Goal: Information Seeking & Learning: Learn about a topic

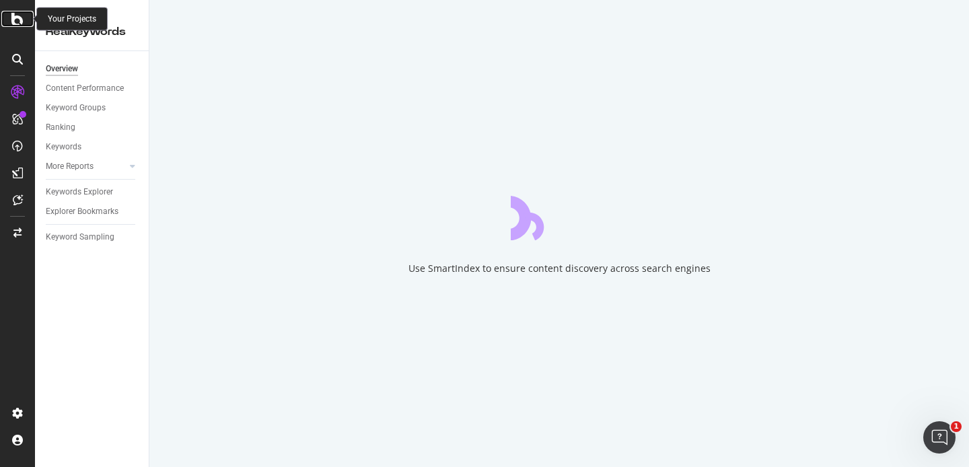
click at [18, 22] on icon at bounding box center [17, 19] width 12 height 16
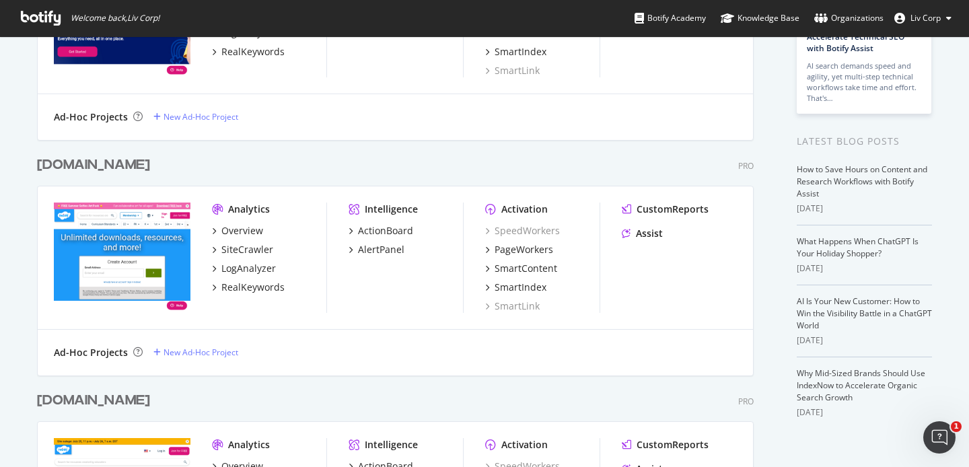
scroll to position [373, 0]
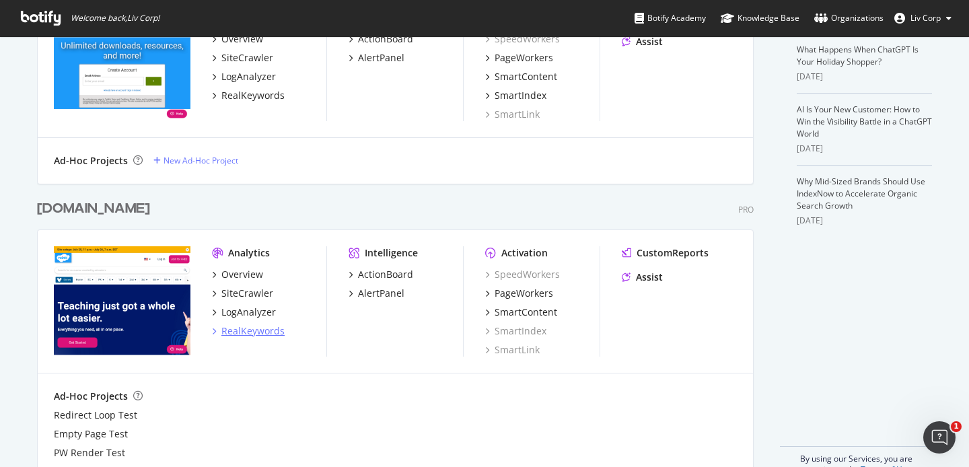
click at [247, 332] on div "RealKeywords" at bounding box center [252, 330] width 63 height 13
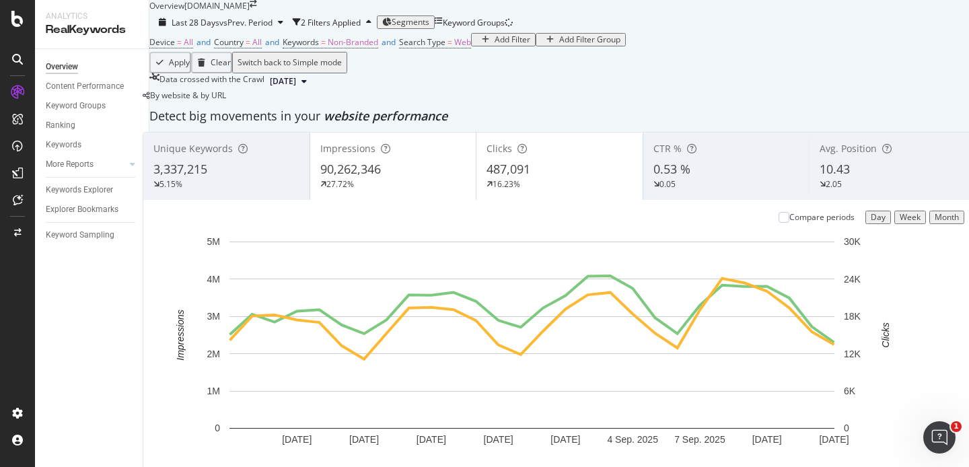
click at [429, 28] on span "Segments" at bounding box center [411, 21] width 38 height 11
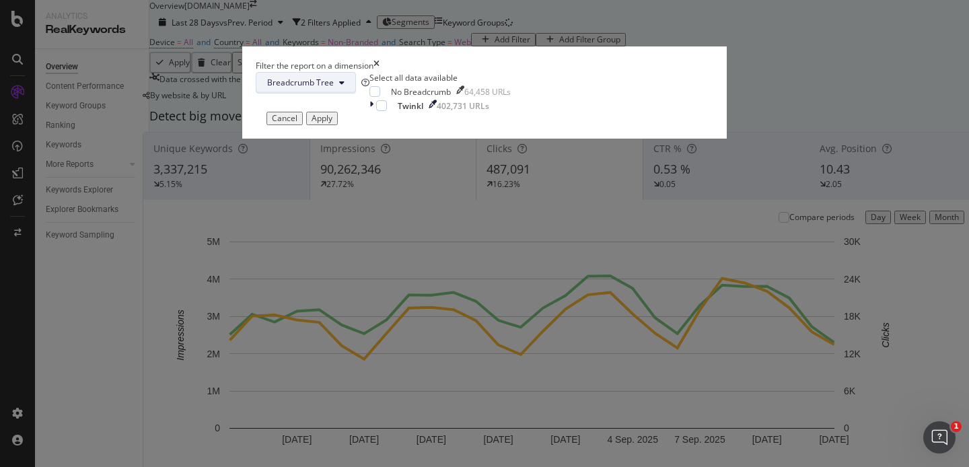
click at [344, 87] on icon "modal" at bounding box center [341, 83] width 5 height 8
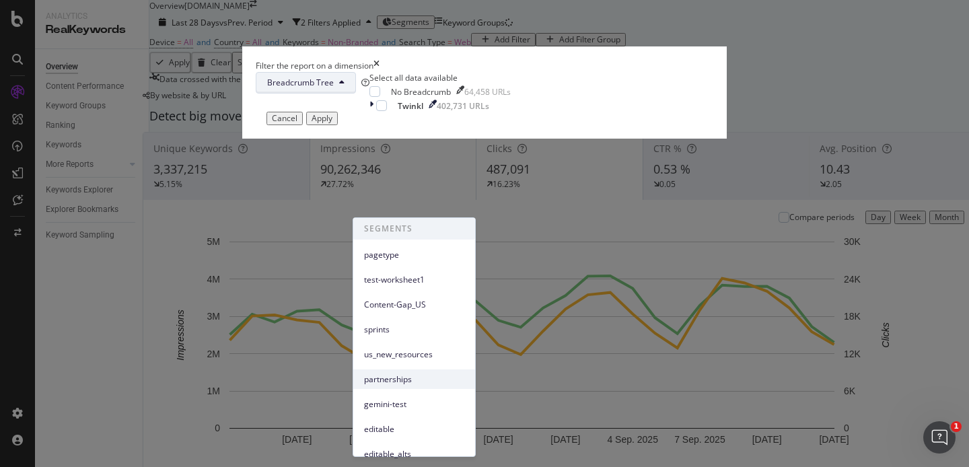
scroll to position [184, 0]
click at [379, 71] on icon "times" at bounding box center [376, 65] width 6 height 11
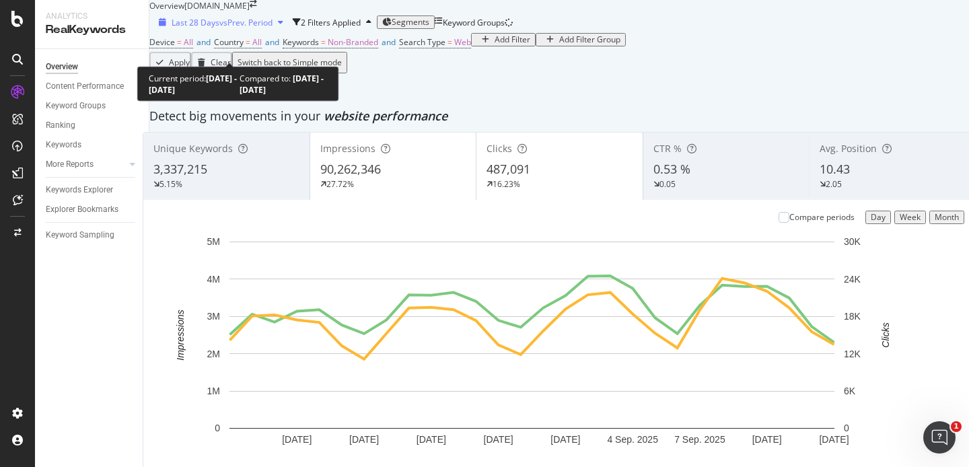
click at [246, 28] on span "vs Prev. Period" at bounding box center [245, 22] width 53 height 11
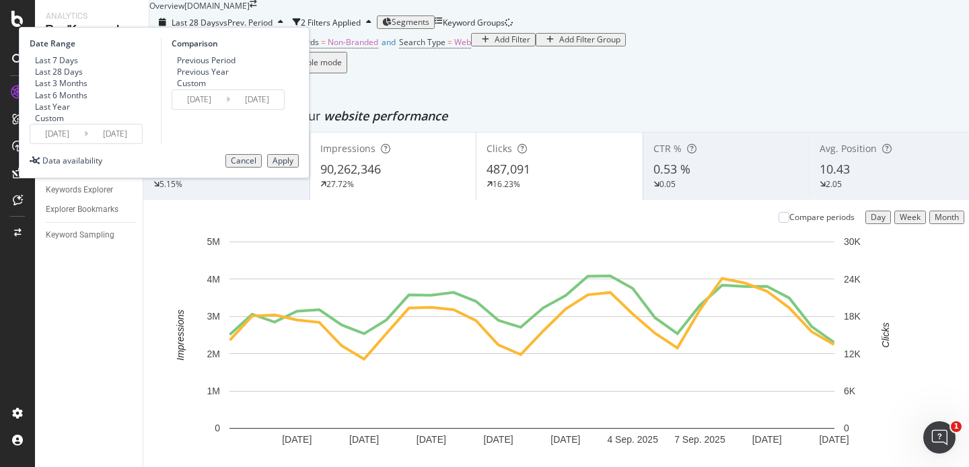
click at [78, 66] on div "Last 7 Days" at bounding box center [56, 59] width 43 height 11
type input "[DATE]"
click at [293, 165] on div "Apply" at bounding box center [282, 160] width 21 height 9
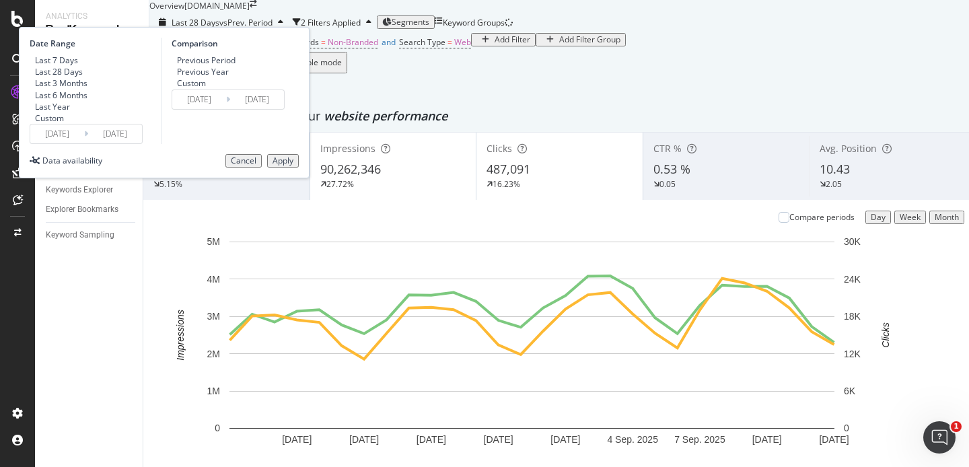
click at [429, 28] on span "Segments" at bounding box center [411, 21] width 38 height 11
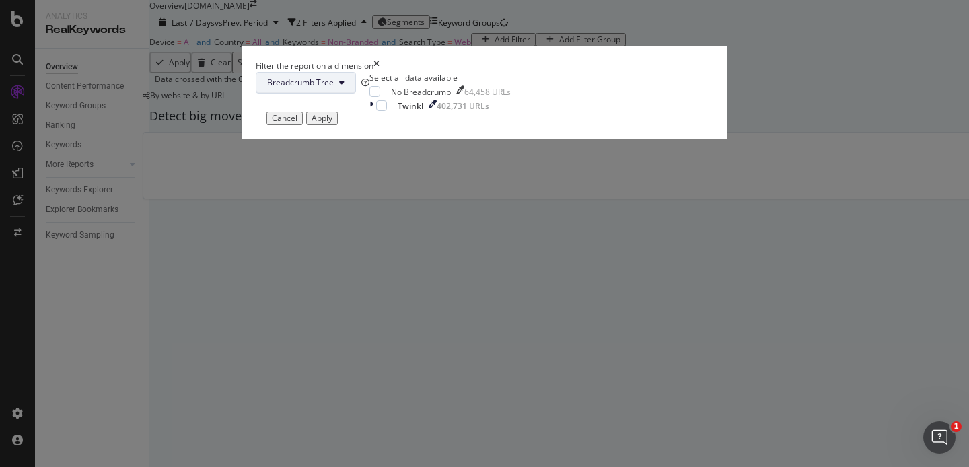
click at [334, 88] on span "Breadcrumb Tree" at bounding box center [300, 82] width 67 height 11
click at [303, 125] on button "Cancel" at bounding box center [284, 118] width 36 height 13
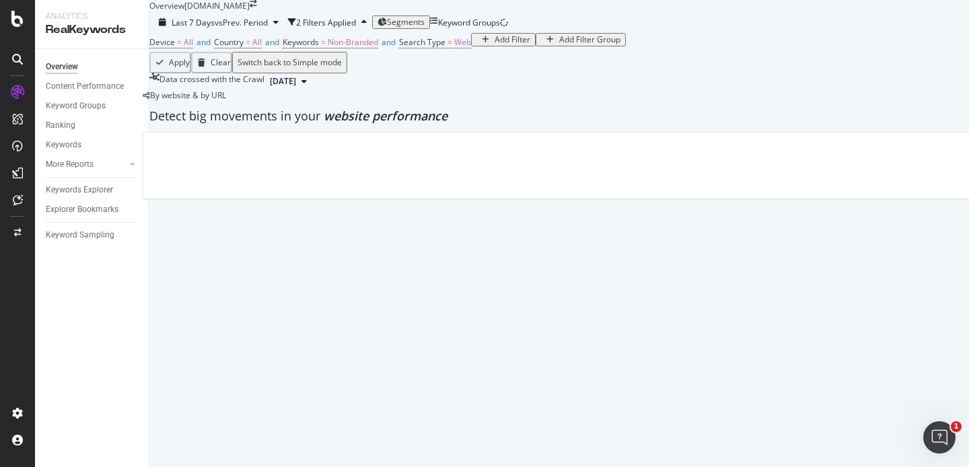
click at [296, 87] on span "[DATE]" at bounding box center [283, 81] width 26 height 12
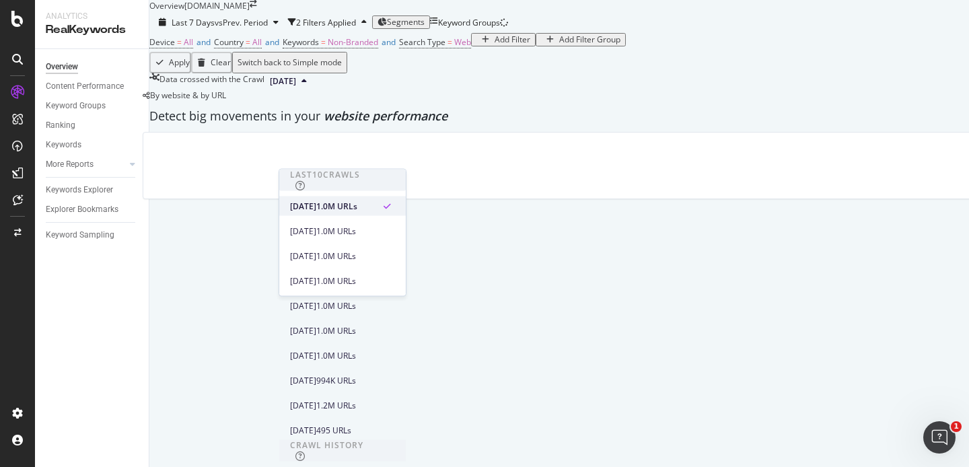
click at [316, 204] on div "[DATE]" at bounding box center [303, 206] width 26 height 12
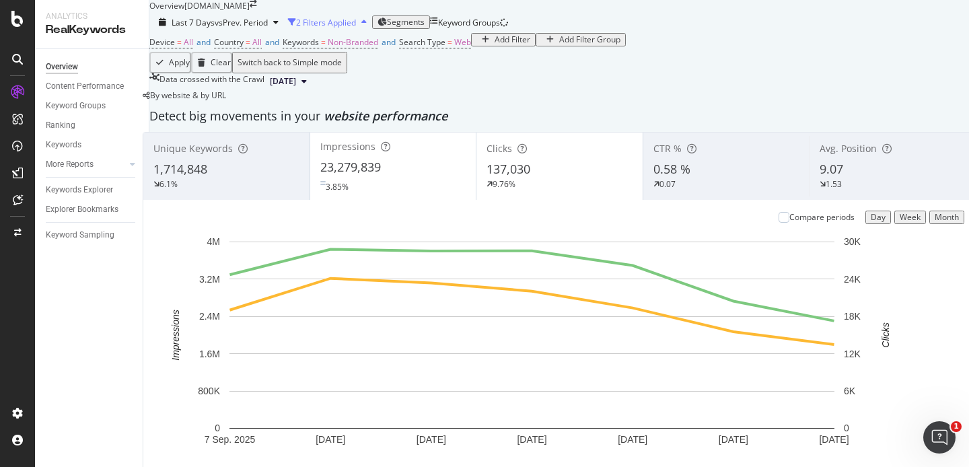
click at [367, 26] on icon "button" at bounding box center [363, 22] width 5 height 8
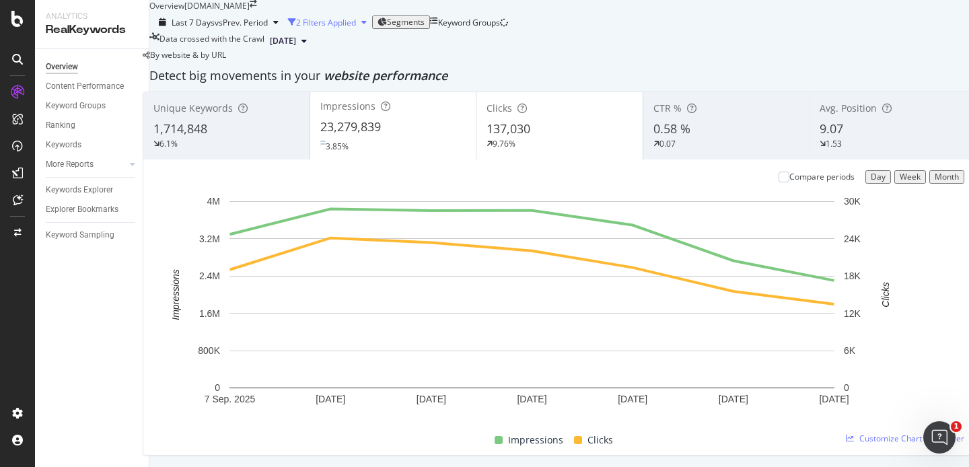
click at [356, 28] on div "2 Filters Applied" at bounding box center [326, 22] width 60 height 11
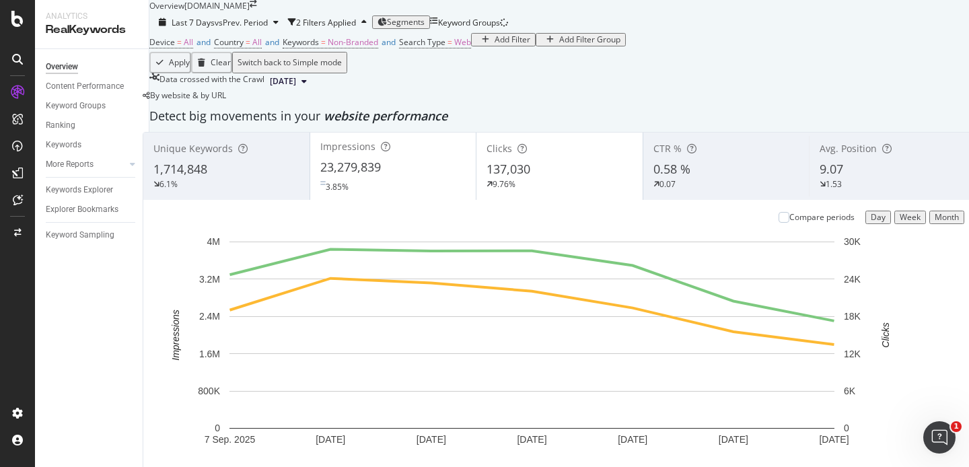
click at [424, 28] on span "Segments" at bounding box center [406, 21] width 38 height 11
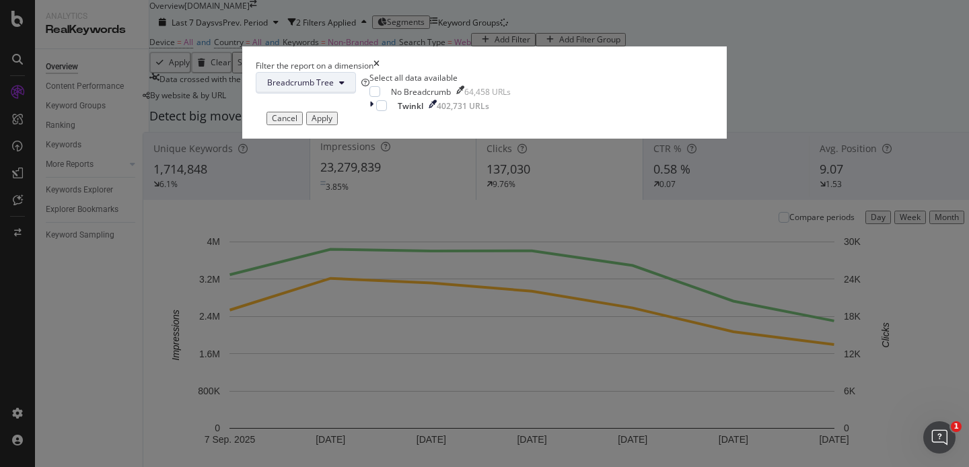
click at [334, 88] on span "Breadcrumb Tree" at bounding box center [300, 82] width 67 height 11
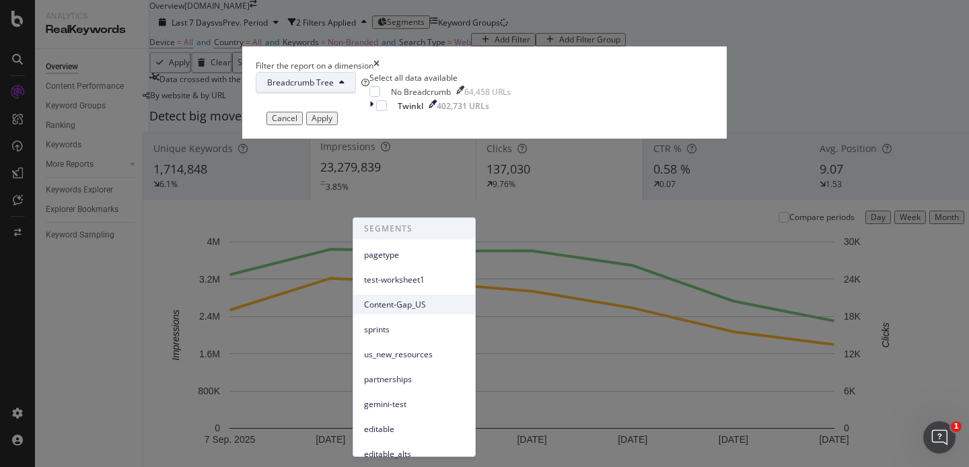
scroll to position [184, 0]
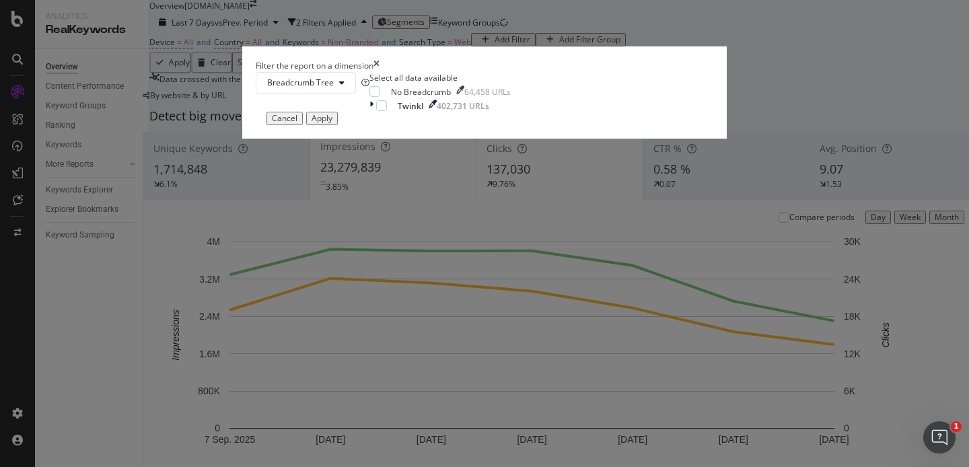
click at [496, 112] on div "Select all data available No Breadcrumb 64,458 URLs Twinkl 402,731 URLs" at bounding box center [439, 92] width 141 height 40
click at [344, 87] on icon "modal" at bounding box center [341, 83] width 5 height 8
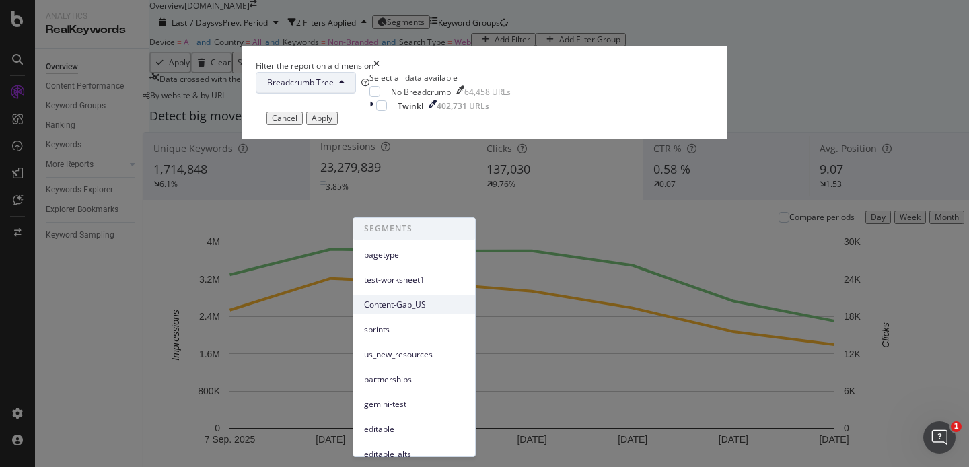
scroll to position [77, 0]
click at [511, 112] on div "Twinkl 402,731 URLs" at bounding box center [439, 105] width 141 height 11
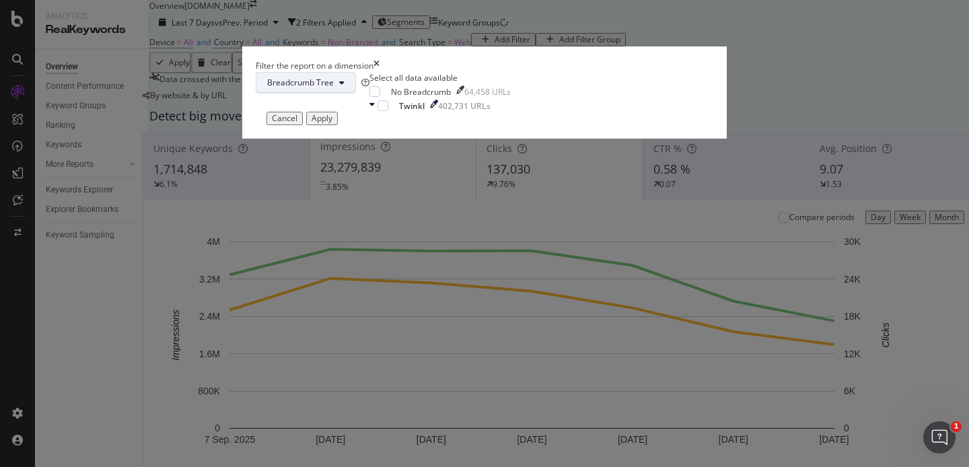
click at [356, 94] on button "Breadcrumb Tree" at bounding box center [306, 83] width 100 height 22
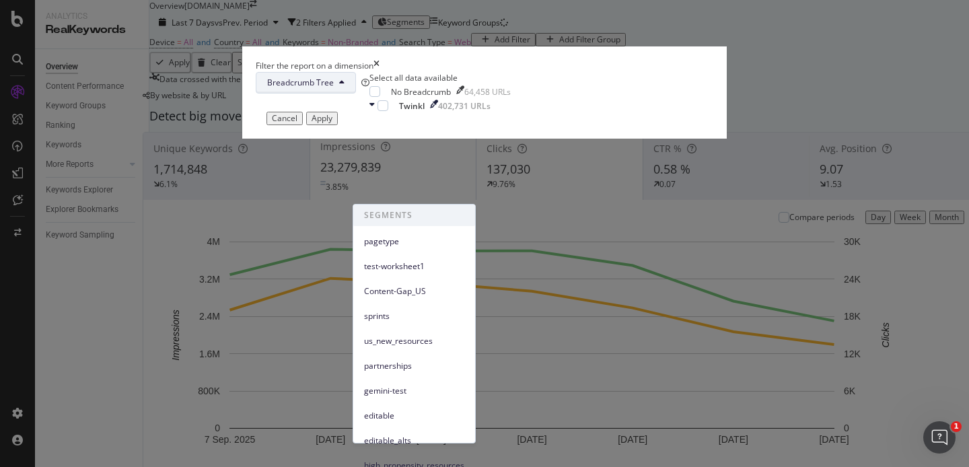
scroll to position [11, 0]
click at [422, 235] on span "pagetype" at bounding box center [414, 241] width 100 height 12
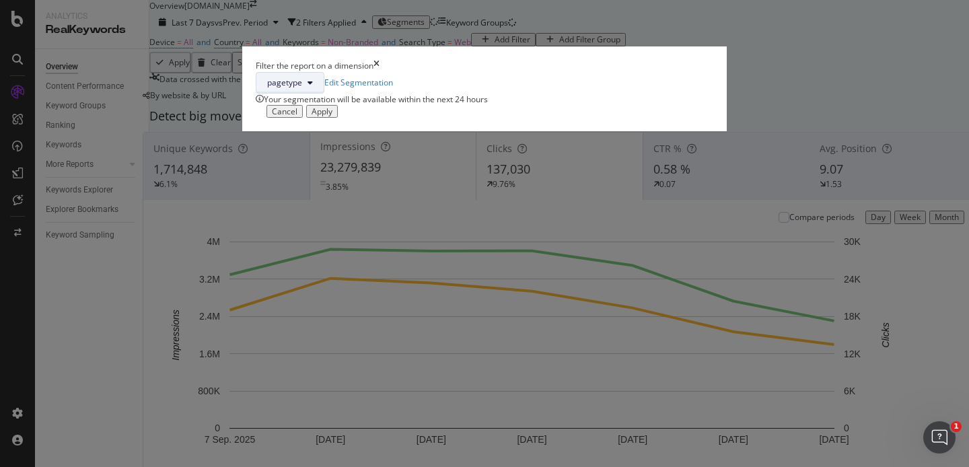
click at [313, 87] on icon "modal" at bounding box center [309, 83] width 5 height 8
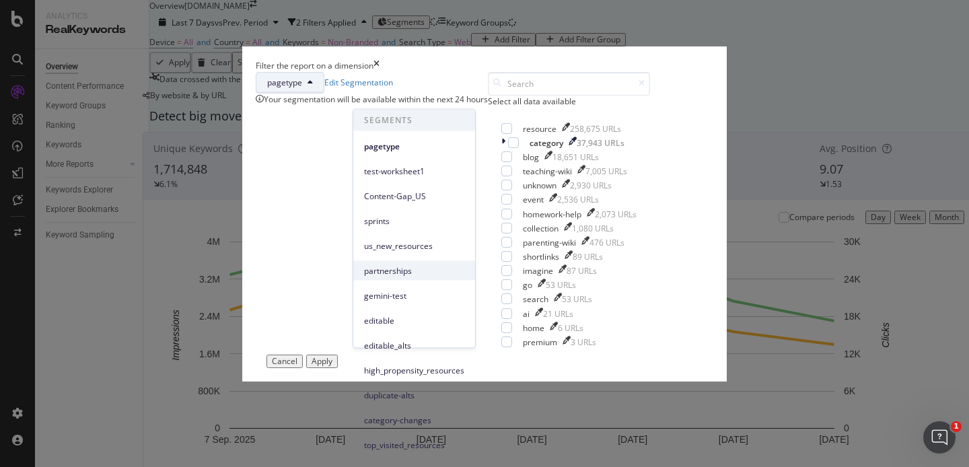
scroll to position [5, 0]
click at [540, 107] on div "Select all data available" at bounding box center [569, 89] width 162 height 35
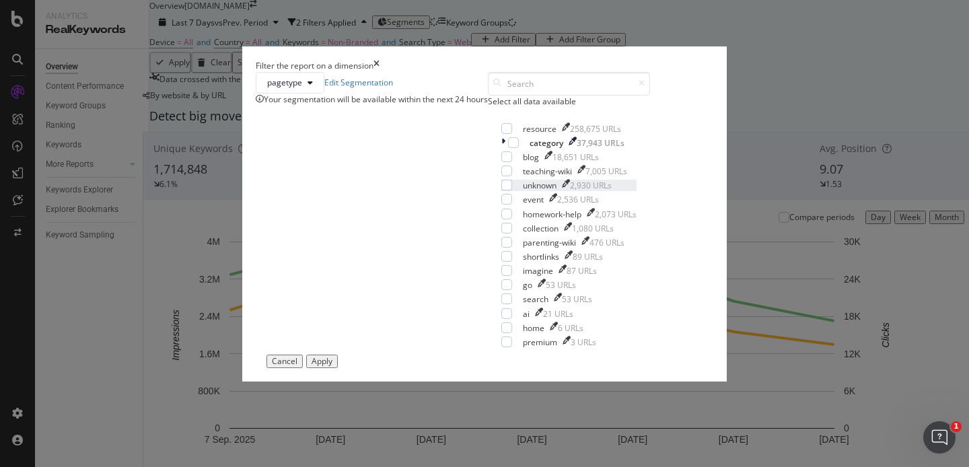
scroll to position [11, 0]
click at [313, 87] on icon "modal" at bounding box center [309, 83] width 5 height 8
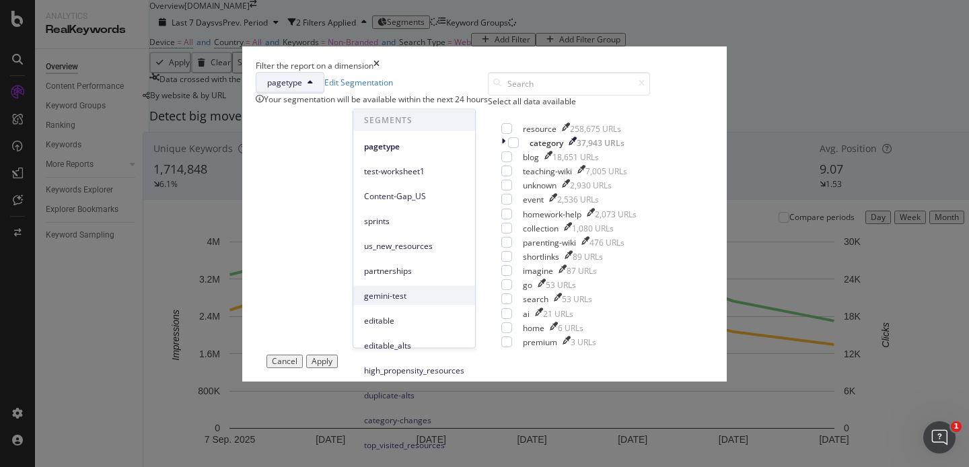
scroll to position [159, 0]
click at [417, 439] on span "top_visited_resources" at bounding box center [414, 445] width 100 height 12
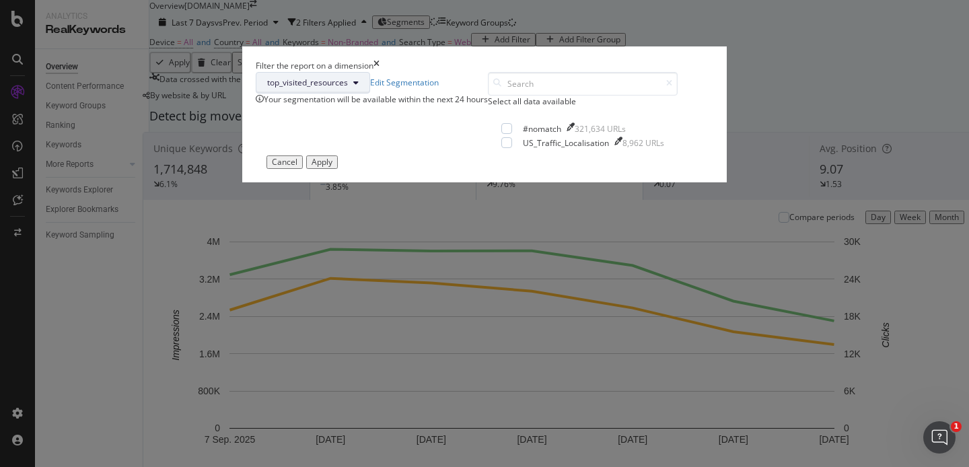
click at [348, 88] on span "top_visited_resources" at bounding box center [307, 82] width 81 height 11
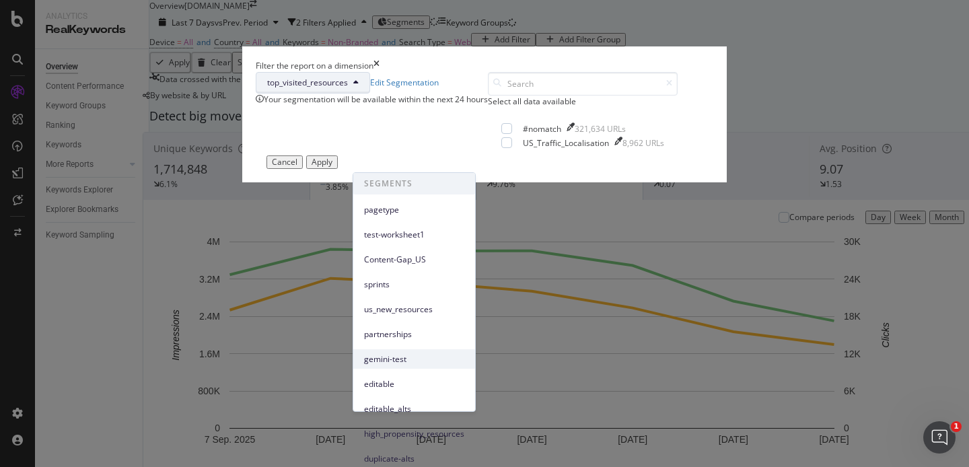
scroll to position [176, 0]
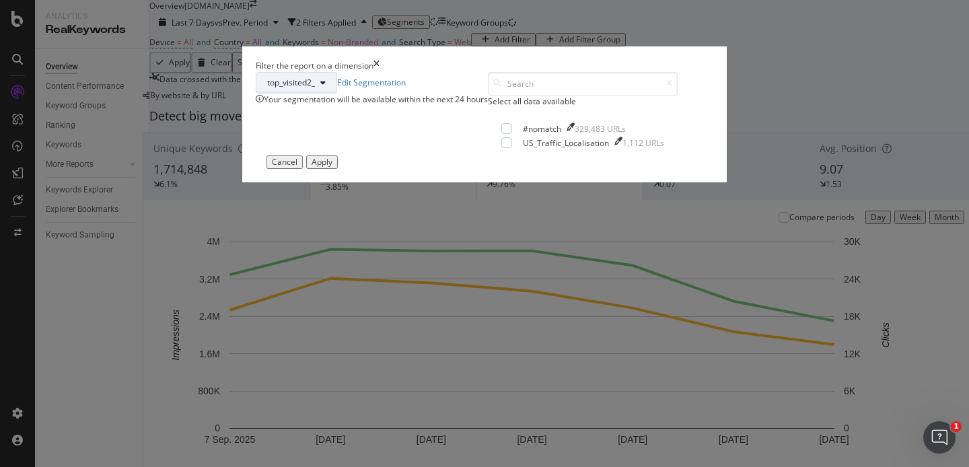
click at [315, 88] on span "top_visited2_" at bounding box center [291, 82] width 48 height 11
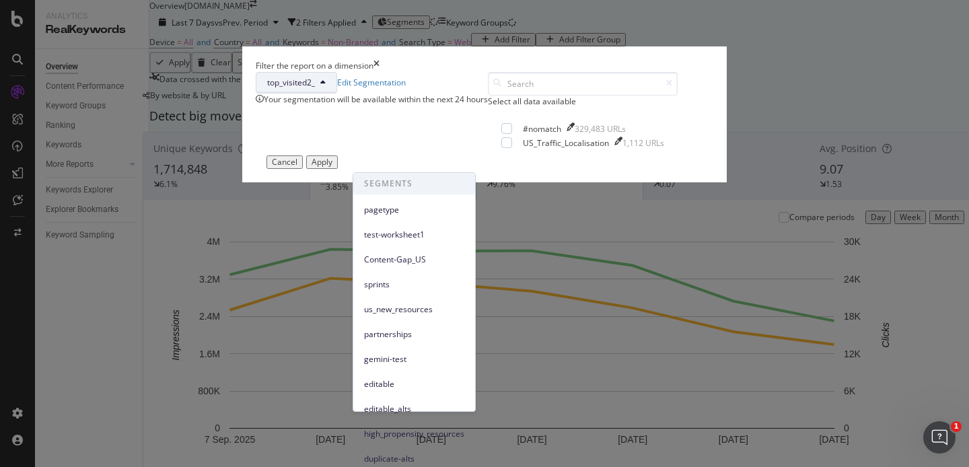
click at [478, 94] on div "top_visited2_ Edit Segmentation" at bounding box center [372, 83] width 232 height 22
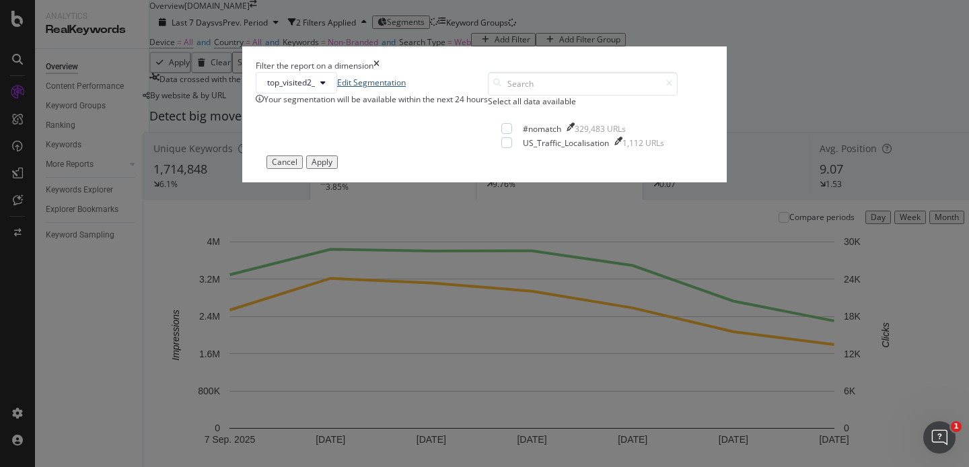
click at [406, 88] on link "Edit Segmentation" at bounding box center [371, 82] width 69 height 11
click at [337, 94] on button "top_visited2_" at bounding box center [296, 83] width 81 height 22
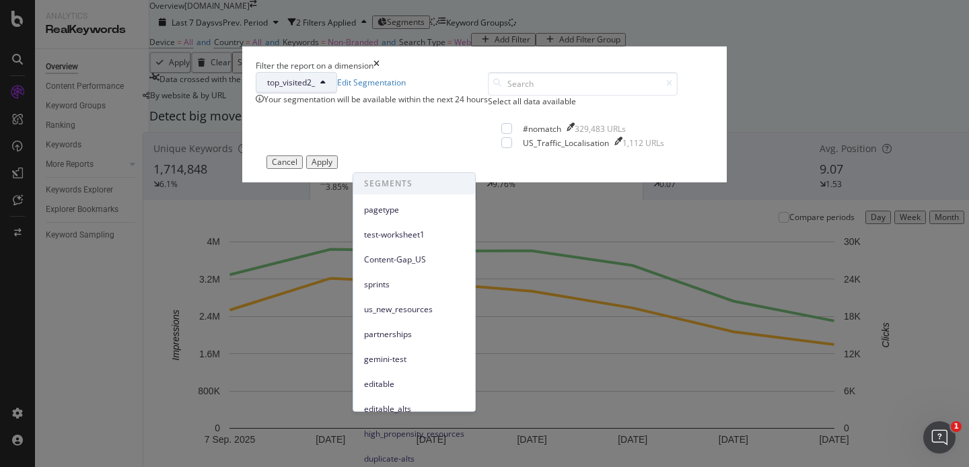
scroll to position [184, 0]
click at [550, 96] on input "modal" at bounding box center [583, 84] width 190 height 24
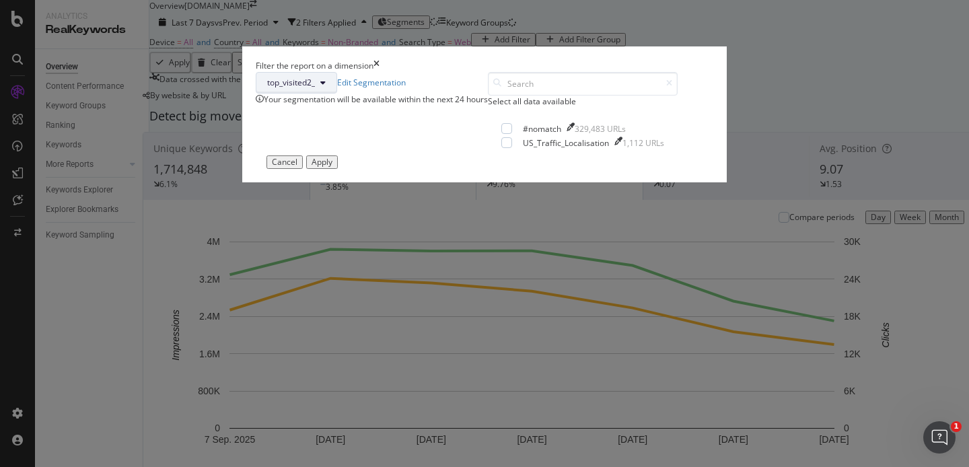
click at [315, 88] on span "top_visited2_" at bounding box center [291, 82] width 48 height 11
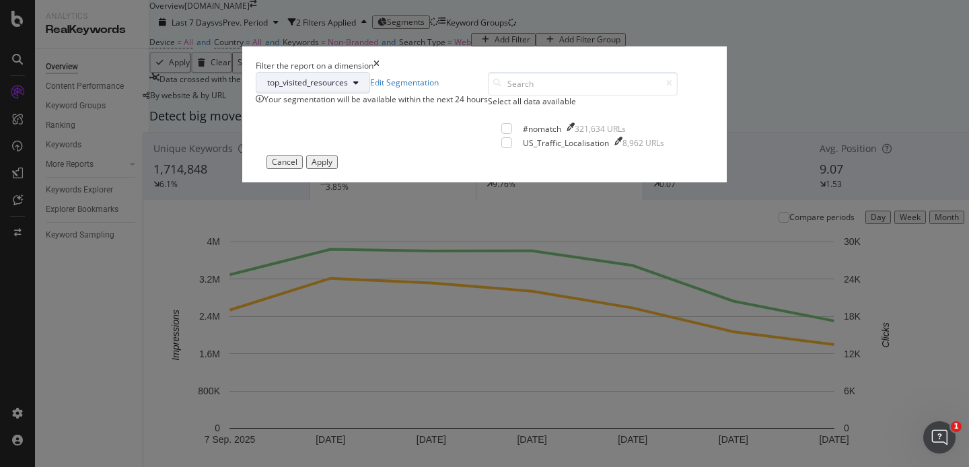
click at [348, 88] on span "top_visited_resources" at bounding box center [307, 82] width 81 height 11
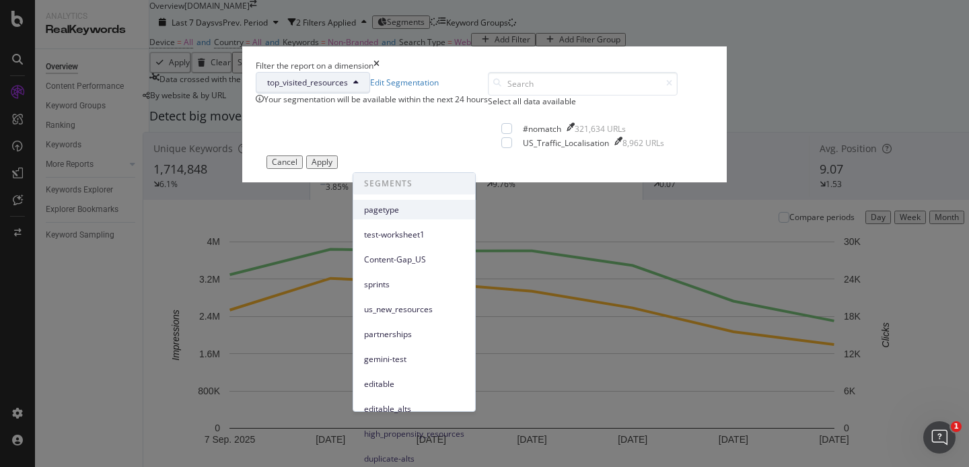
click at [432, 217] on div "pagetype" at bounding box center [414, 210] width 122 height 20
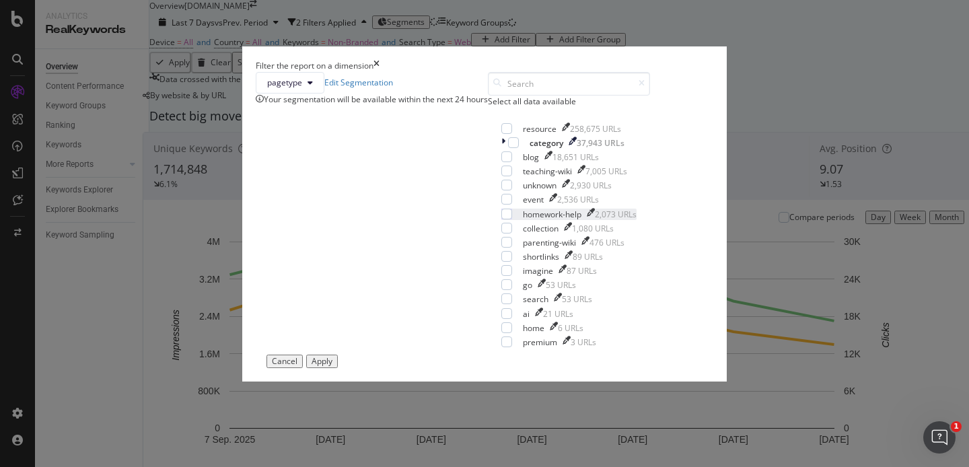
scroll to position [0, 0]
click at [324, 94] on button "pagetype" at bounding box center [290, 83] width 69 height 22
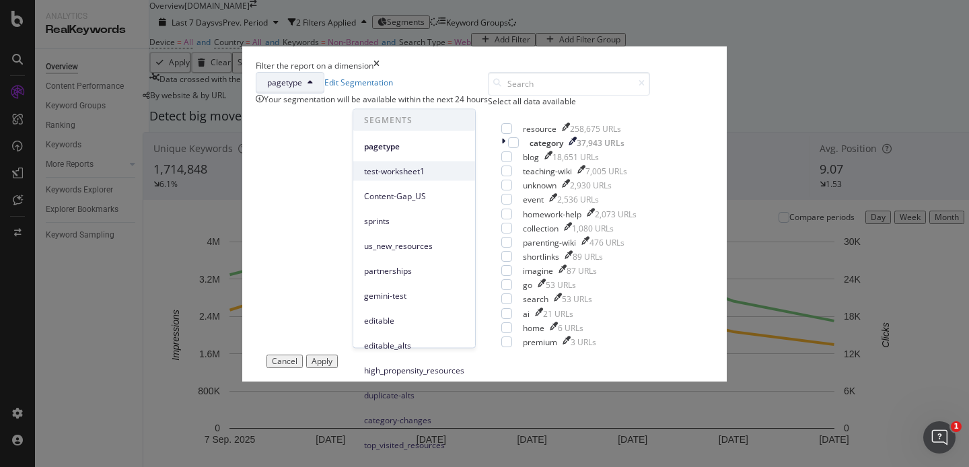
click at [426, 174] on span "test-worksheet1" at bounding box center [414, 171] width 100 height 12
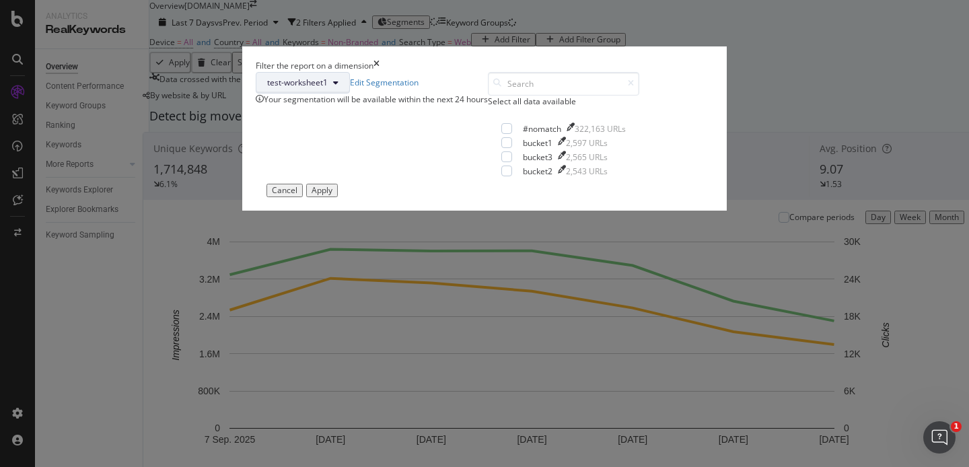
click at [328, 88] on span "test-worksheet1" at bounding box center [297, 82] width 61 height 11
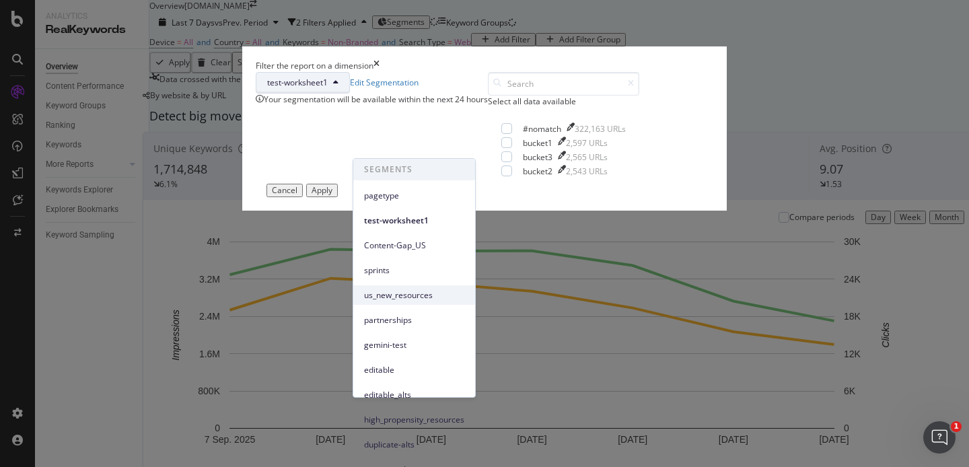
scroll to position [184, 0]
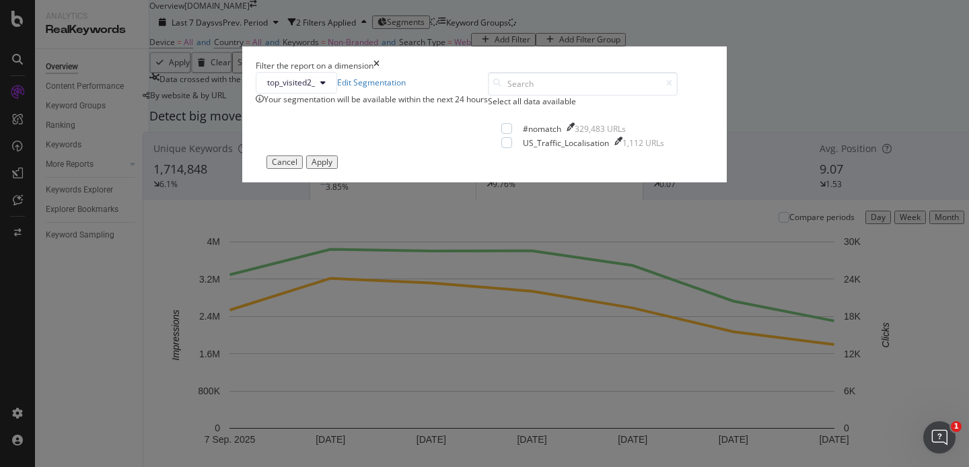
click at [379, 71] on icon "times" at bounding box center [376, 65] width 6 height 11
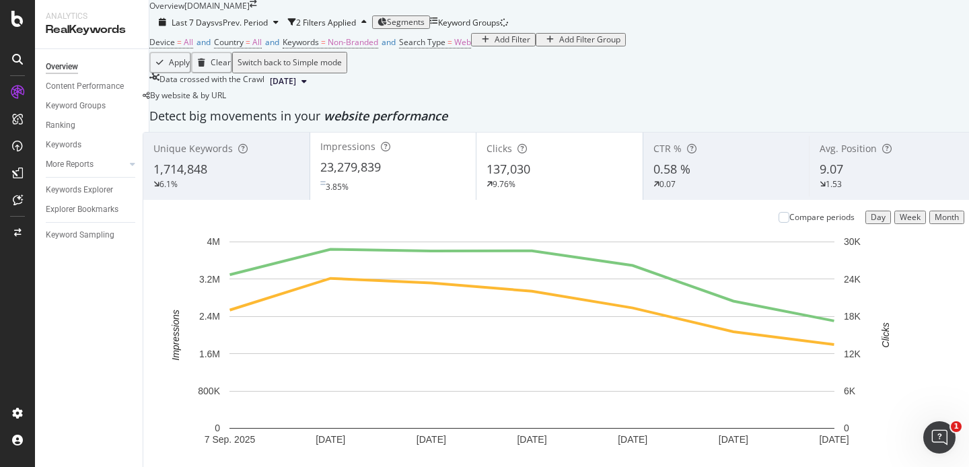
click at [61, 64] on div "Overview" at bounding box center [62, 67] width 32 height 14
click at [16, 90] on icon at bounding box center [17, 91] width 13 height 13
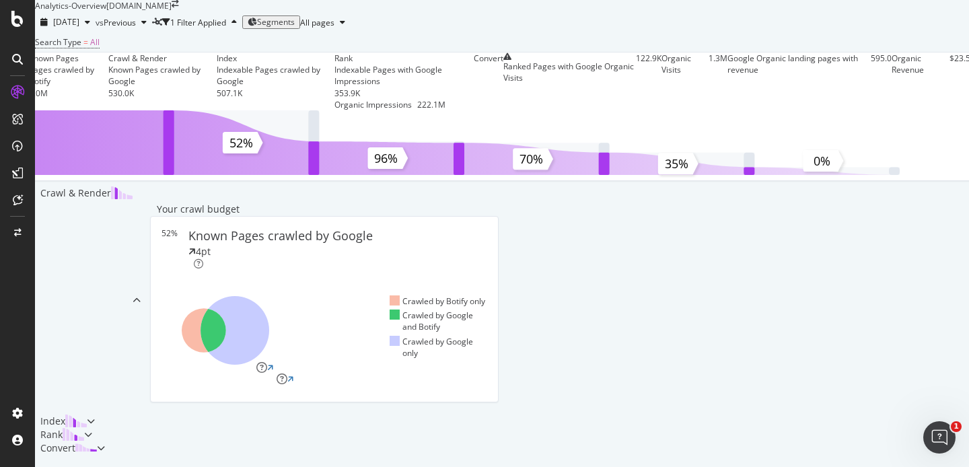
click at [295, 28] on span "Segments" at bounding box center [276, 21] width 38 height 11
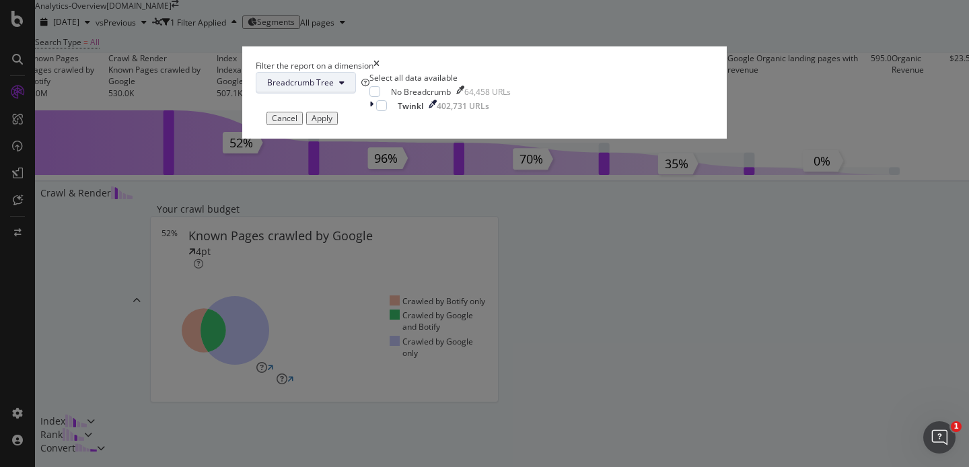
click at [334, 88] on span "Breadcrumb Tree" at bounding box center [300, 82] width 67 height 11
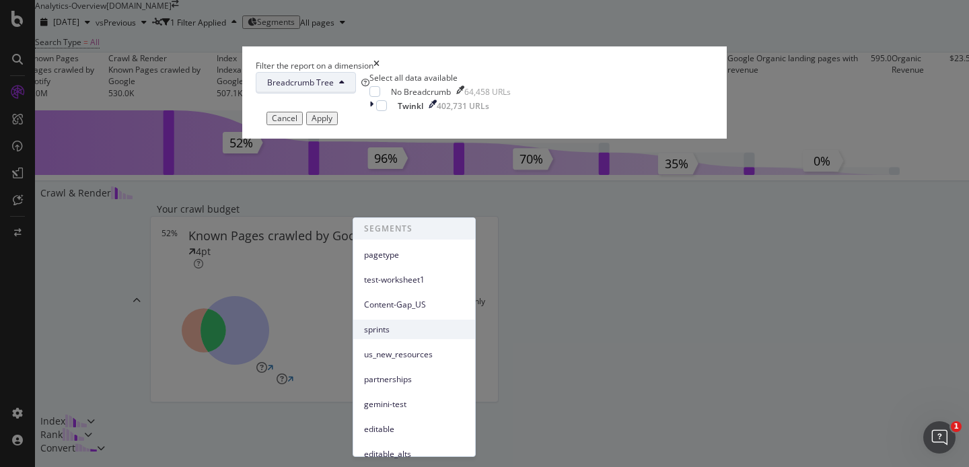
scroll to position [188, 0]
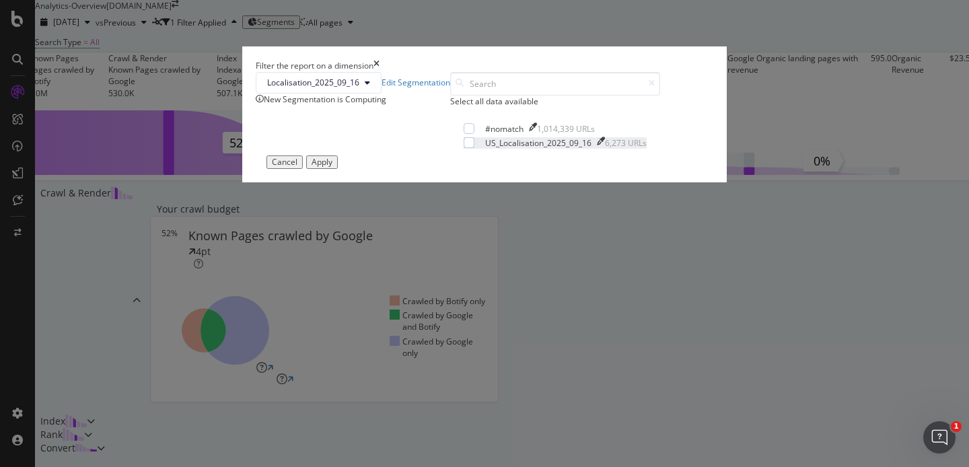
click at [485, 149] on div "US_Localisation_2025_09_16" at bounding box center [538, 142] width 106 height 11
click at [332, 167] on div "Apply" at bounding box center [321, 161] width 21 height 9
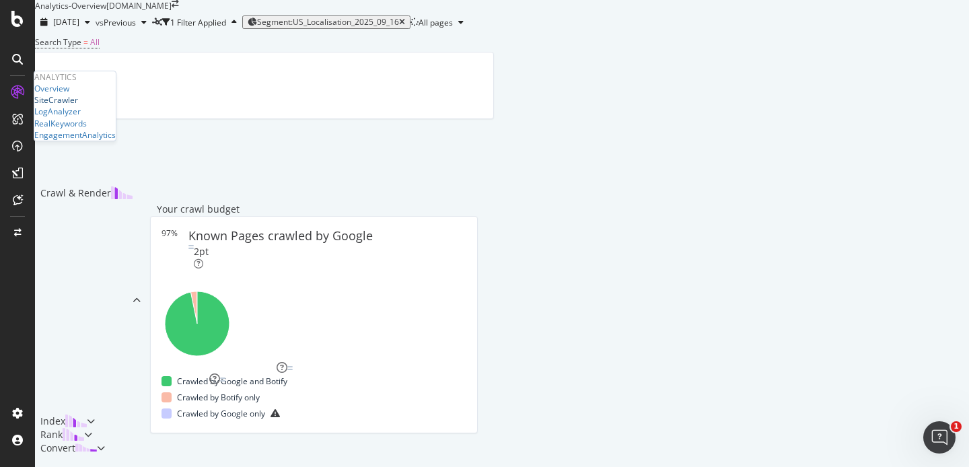
click at [78, 106] on div "SiteCrawler" at bounding box center [56, 99] width 44 height 11
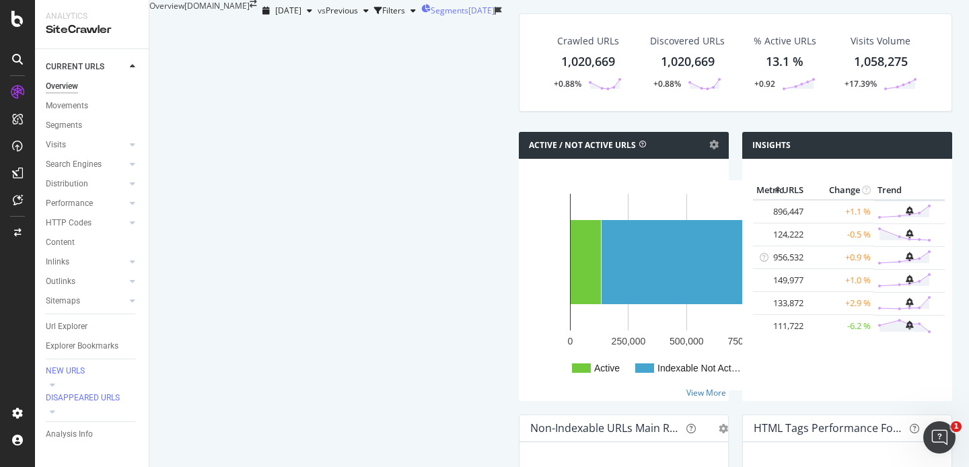
click at [439, 16] on span "Segments" at bounding box center [450, 10] width 38 height 11
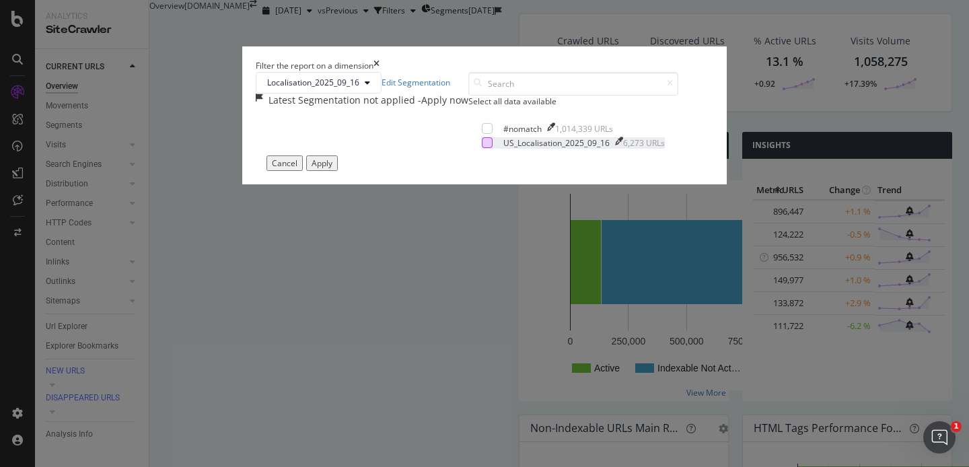
click at [503, 149] on div "US_Localisation_2025_09_16" at bounding box center [556, 142] width 106 height 11
click at [484, 146] on icon "modal" at bounding box center [487, 142] width 6 height 7
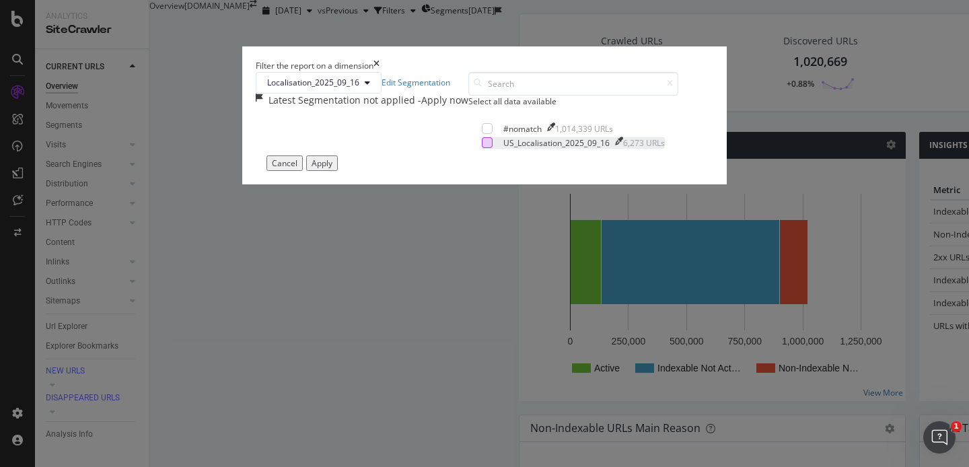
click at [482, 148] on div "modal" at bounding box center [487, 142] width 11 height 11
click at [332, 169] on div "Apply" at bounding box center [321, 162] width 21 height 11
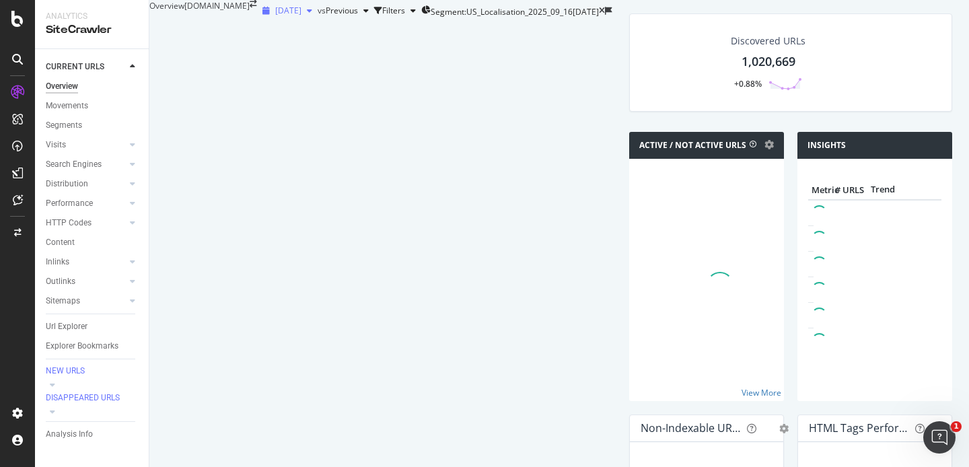
click at [307, 15] on icon "button" at bounding box center [309, 11] width 5 height 8
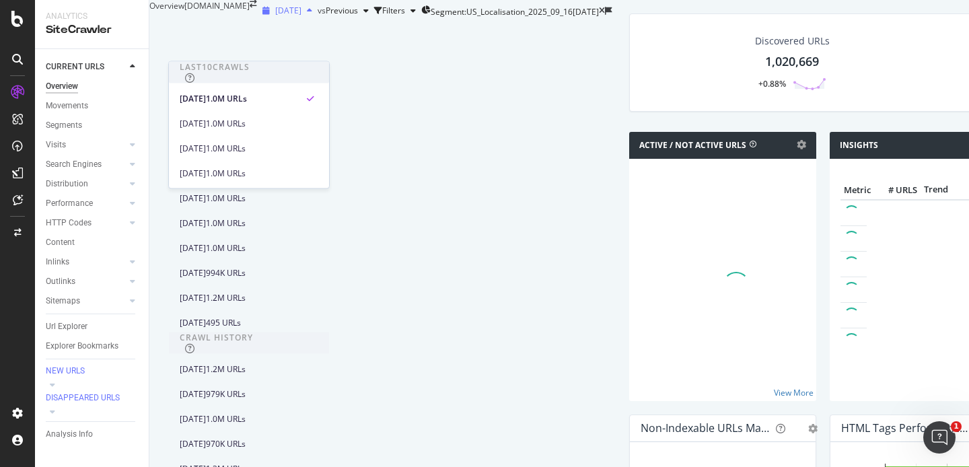
click at [307, 15] on icon "button" at bounding box center [309, 11] width 5 height 8
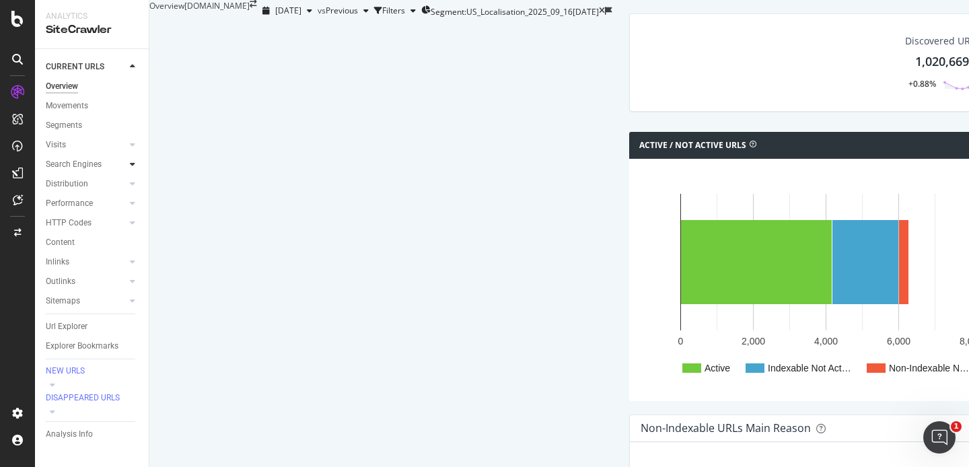
drag, startPoint x: 81, startPoint y: 165, endPoint x: 133, endPoint y: 165, distance: 51.8
click at [81, 165] on div "Search Engines" at bounding box center [74, 164] width 56 height 14
click at [133, 165] on icon at bounding box center [132, 164] width 5 height 8
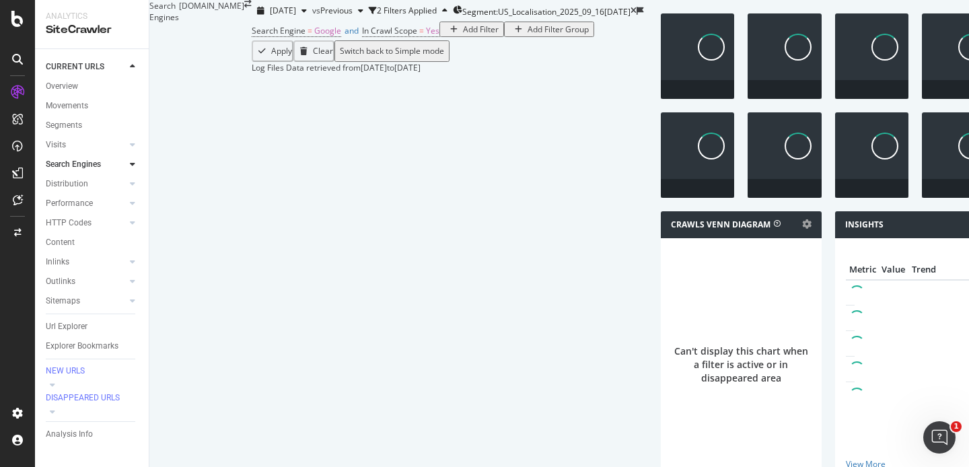
click at [133, 165] on icon at bounding box center [132, 164] width 5 height 8
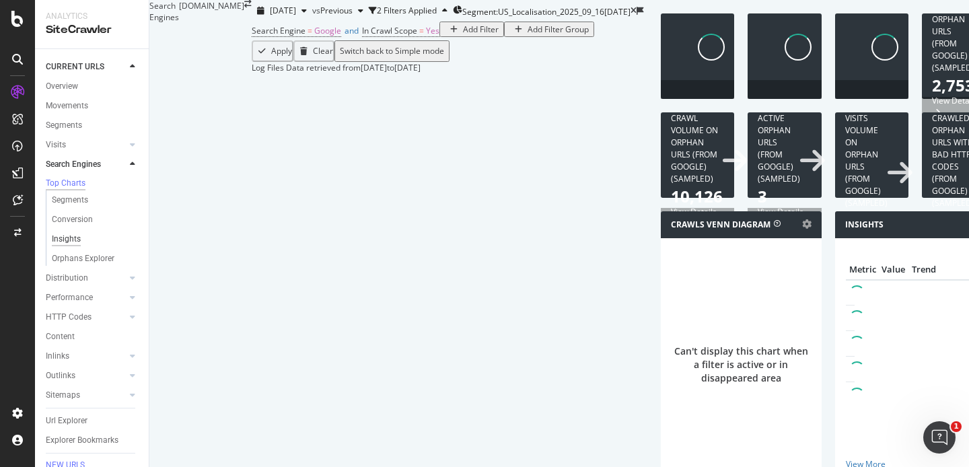
click at [65, 242] on div "Insights" at bounding box center [66, 239] width 29 height 14
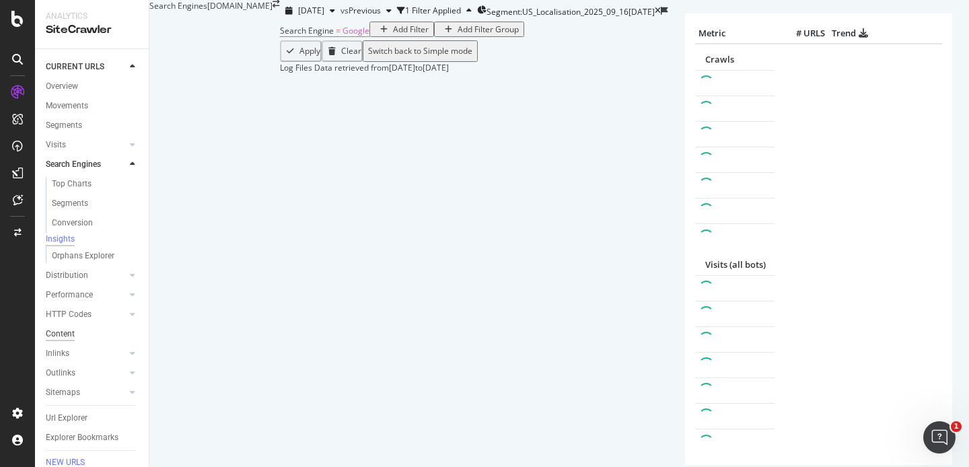
click at [71, 340] on div "Content" at bounding box center [60, 334] width 29 height 14
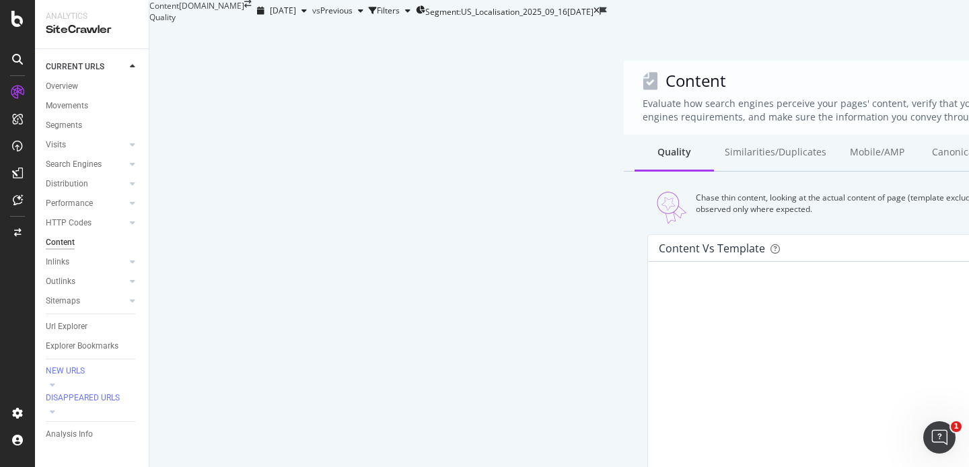
scroll to position [341, 0]
click at [85, 129] on div "RealKeywords" at bounding box center [60, 123] width 52 height 11
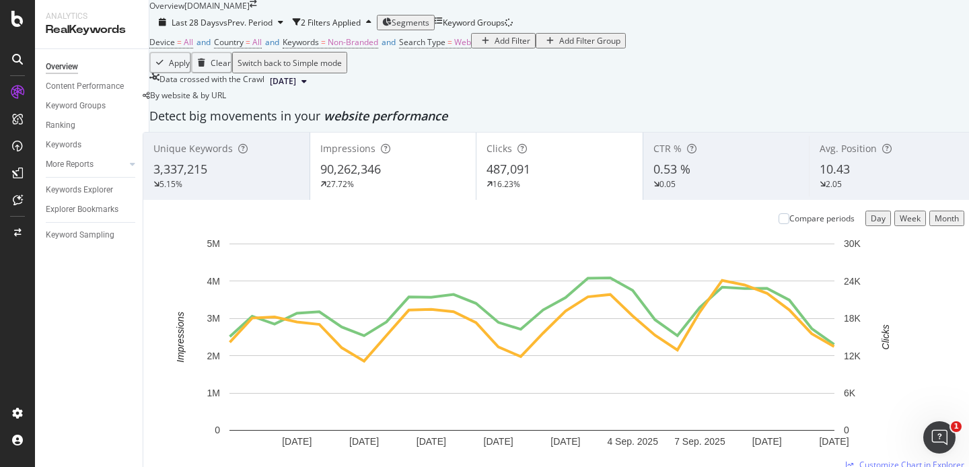
click at [296, 87] on span "[DATE]" at bounding box center [283, 81] width 26 height 12
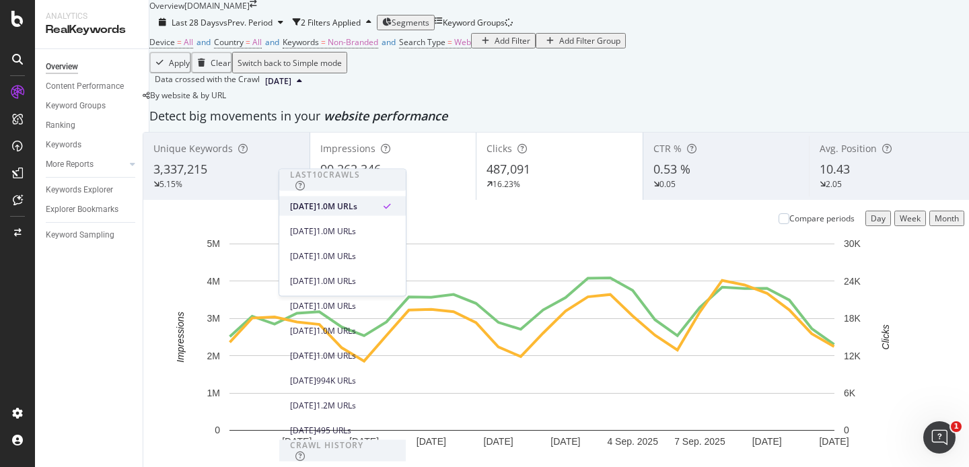
click at [357, 207] on div "1.0M URLs" at bounding box center [336, 206] width 41 height 12
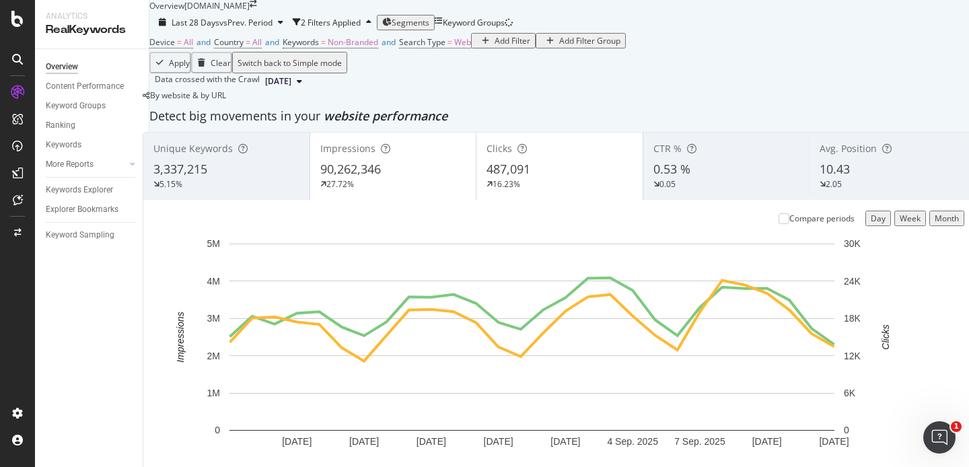
click at [342, 69] on div "Switch back to Simple mode" at bounding box center [289, 62] width 104 height 11
click at [429, 28] on span "Segments" at bounding box center [411, 22] width 38 height 11
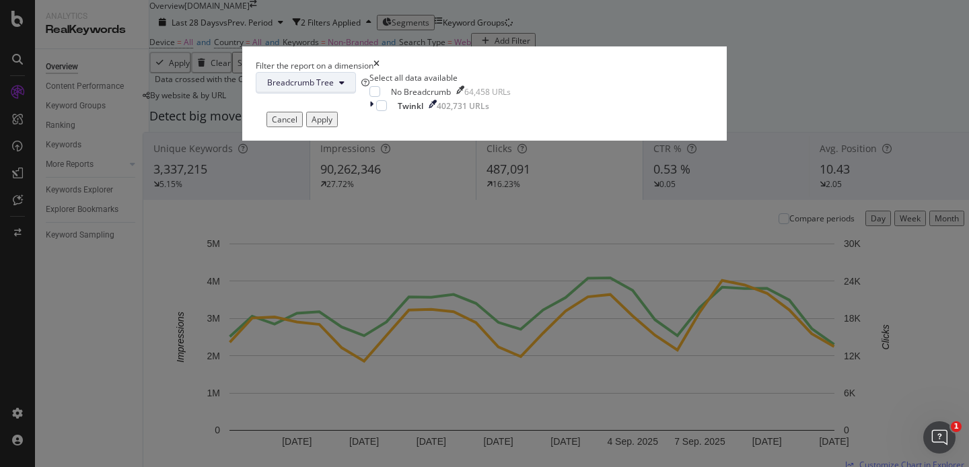
click at [356, 94] on button "Breadcrumb Tree" at bounding box center [306, 83] width 100 height 22
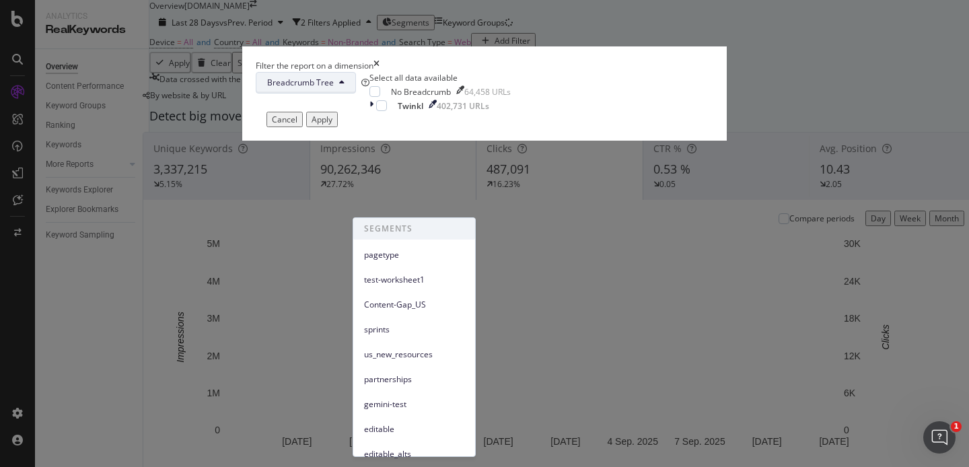
scroll to position [184, 0]
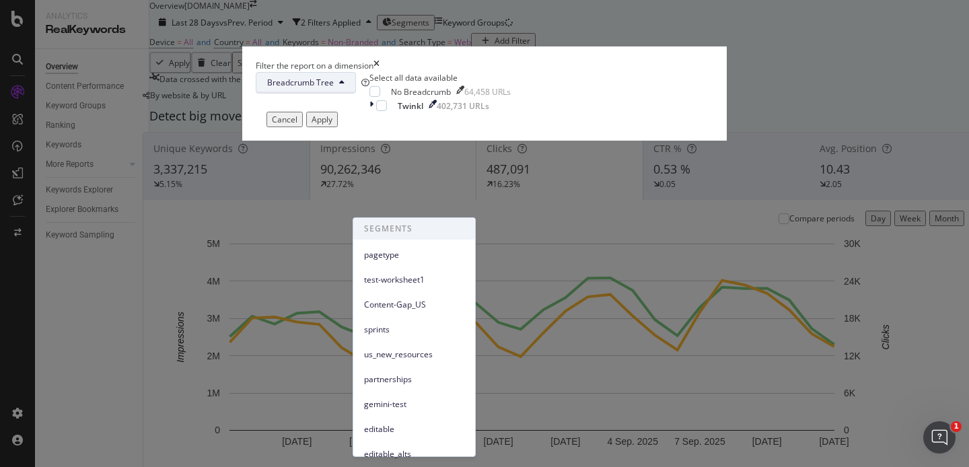
click at [511, 112] on div "Select all data available No Breadcrumb 64,458 URLs Twinkl 402,731 URLs" at bounding box center [439, 92] width 141 height 40
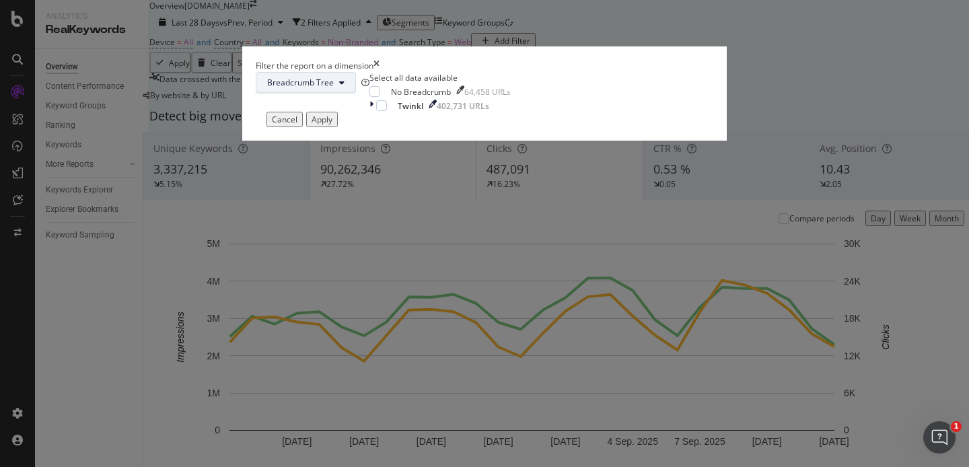
click at [356, 94] on button "Breadcrumb Tree" at bounding box center [306, 83] width 100 height 22
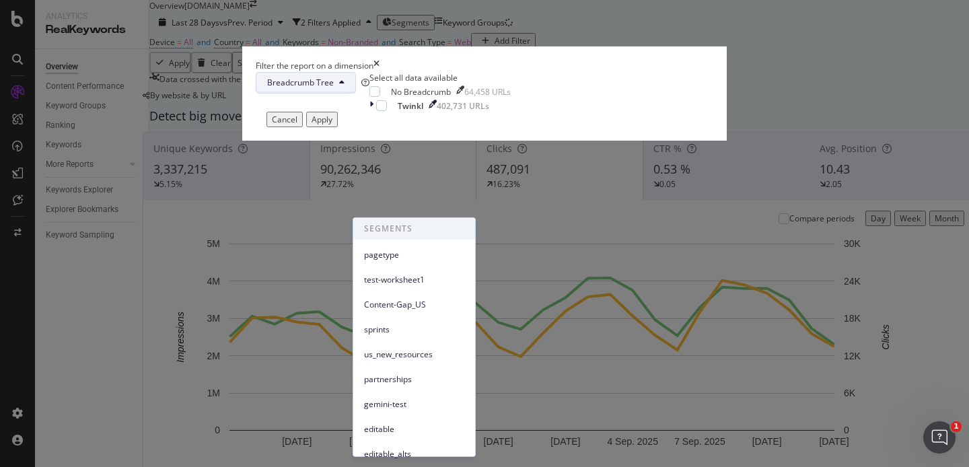
click at [379, 71] on icon "times" at bounding box center [376, 65] width 6 height 11
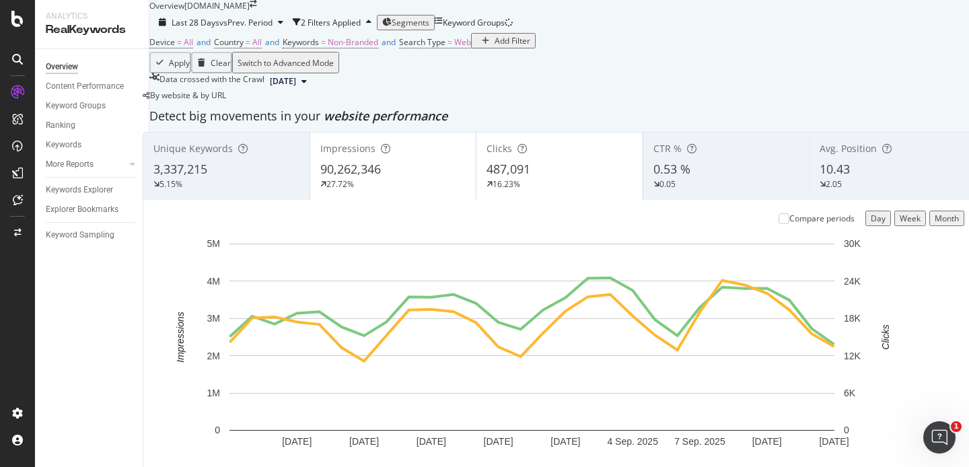
scroll to position [18, 0]
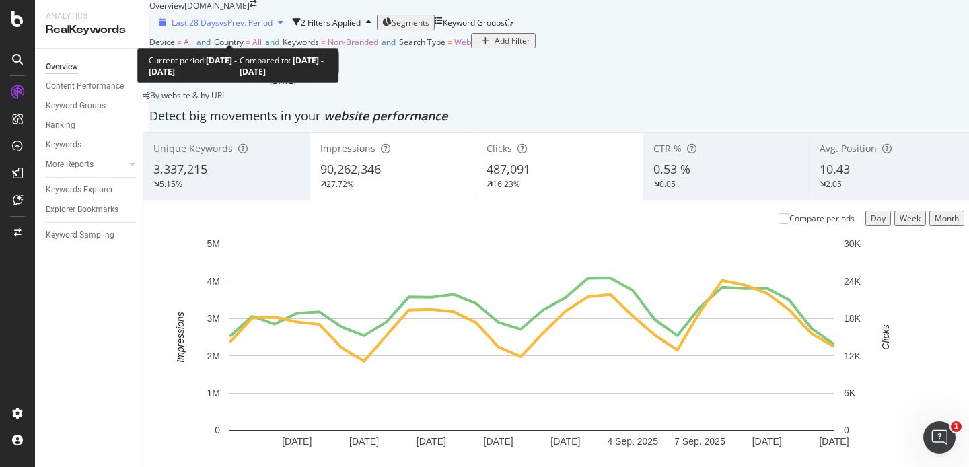
click at [272, 28] on span "vs Prev. Period" at bounding box center [245, 22] width 53 height 11
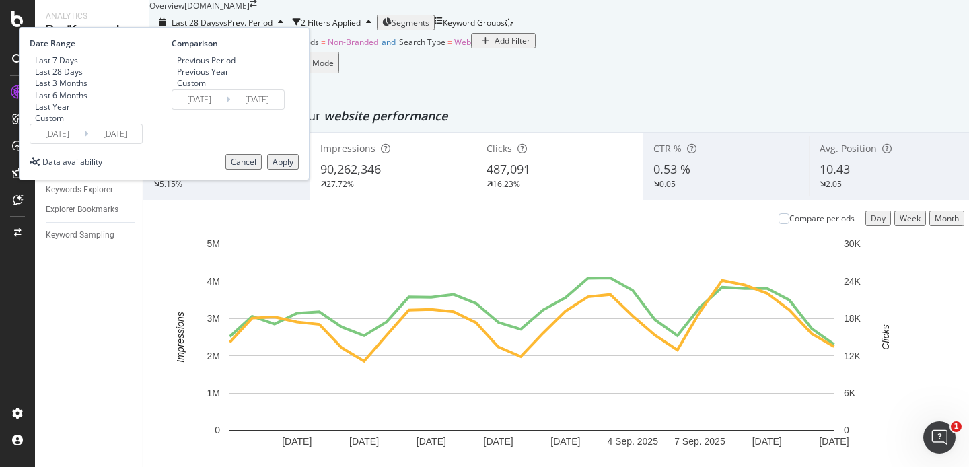
click at [78, 66] on div "Last 7 Days" at bounding box center [56, 59] width 43 height 11
type input "[DATE]"
click at [172, 89] on div "Custom" at bounding box center [172, 82] width 0 height 11
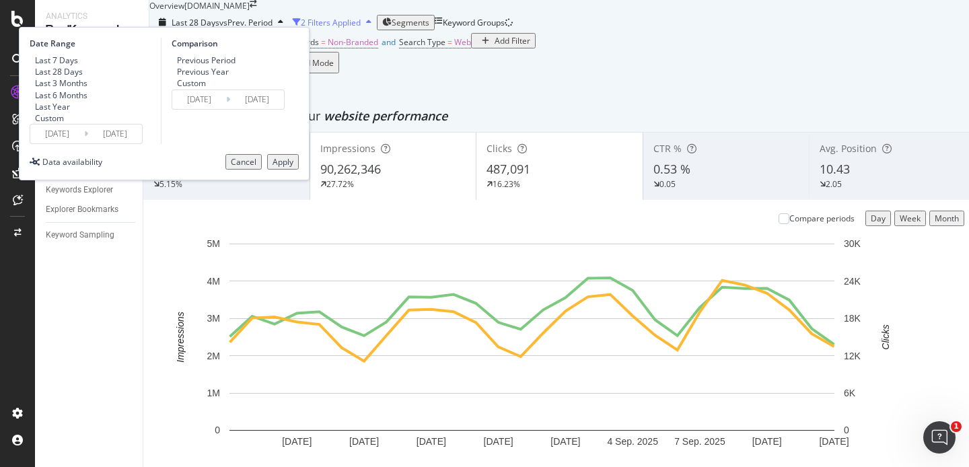
click at [361, 28] on div "2 Filters Applied" at bounding box center [331, 22] width 60 height 11
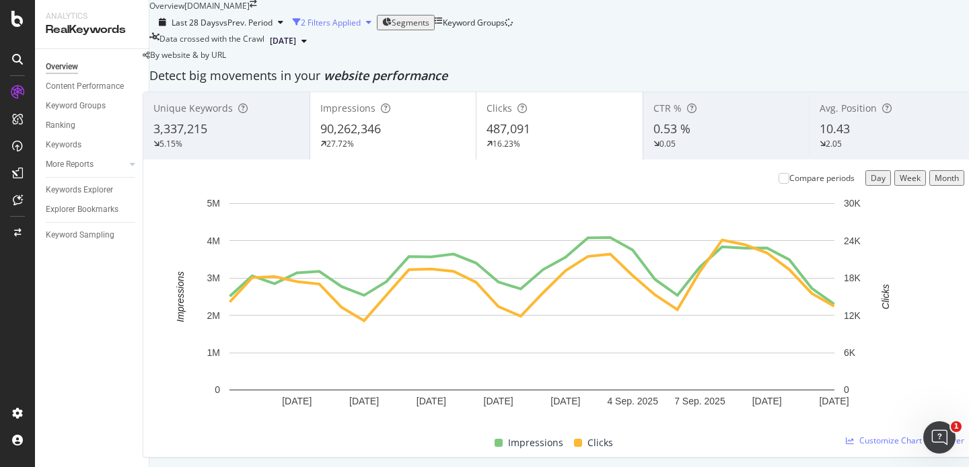
click at [361, 28] on div "2 Filters Applied" at bounding box center [331, 22] width 60 height 11
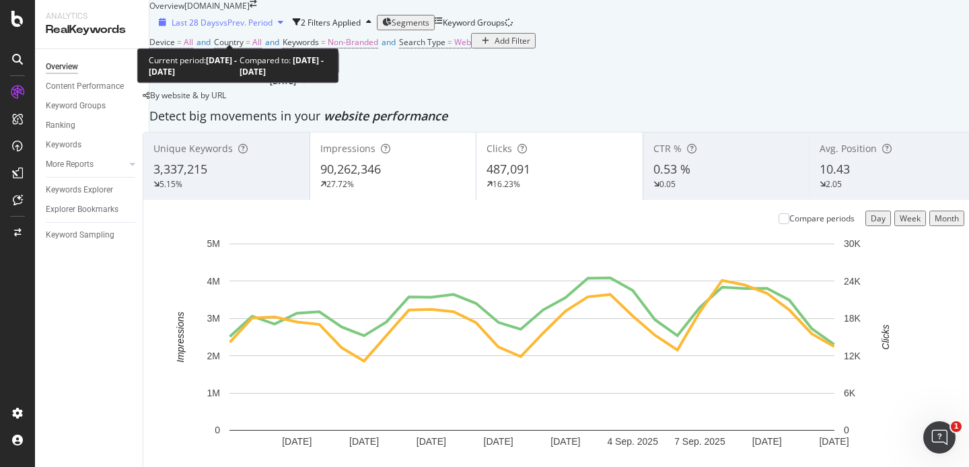
click at [213, 28] on div "Last 28 Days vs Prev. Period" at bounding box center [220, 22] width 135 height 11
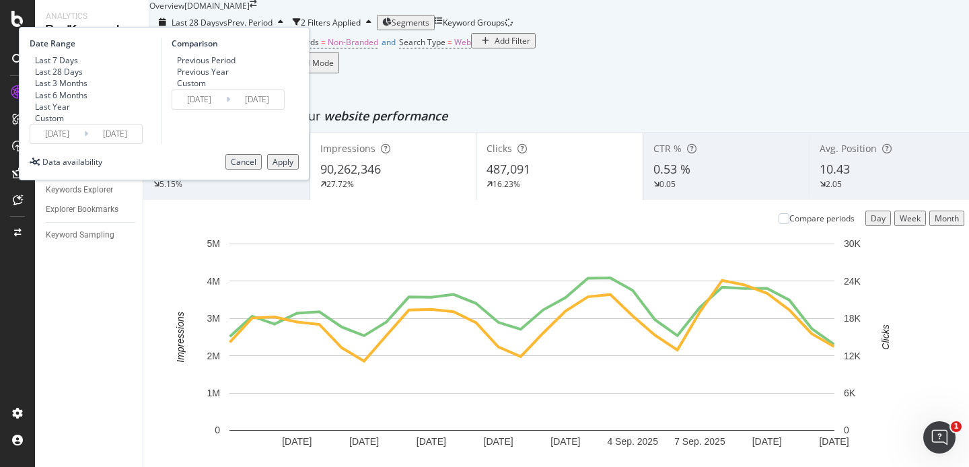
click at [235, 66] on div "Previous Period" at bounding box center [206, 59] width 59 height 11
click at [293, 168] on div "Apply" at bounding box center [282, 161] width 21 height 11
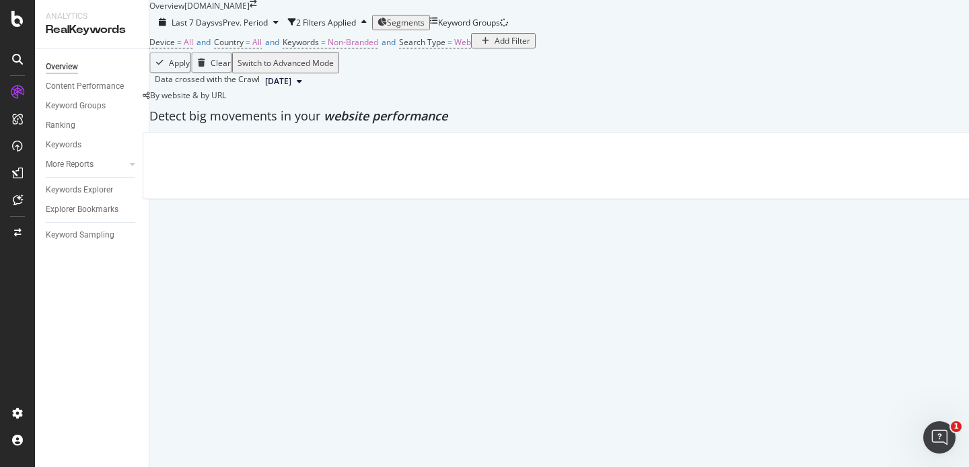
click at [424, 28] on span "Segments" at bounding box center [406, 22] width 38 height 11
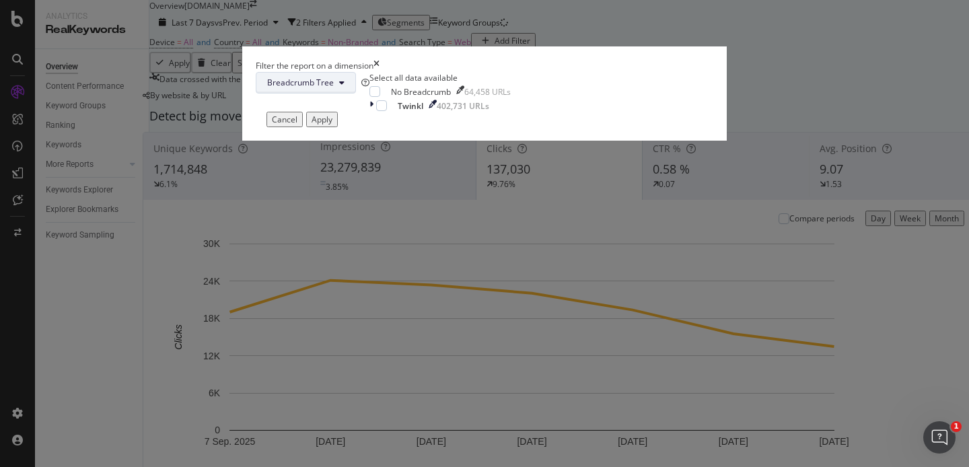
click at [334, 88] on span "Breadcrumb Tree" at bounding box center [300, 82] width 67 height 11
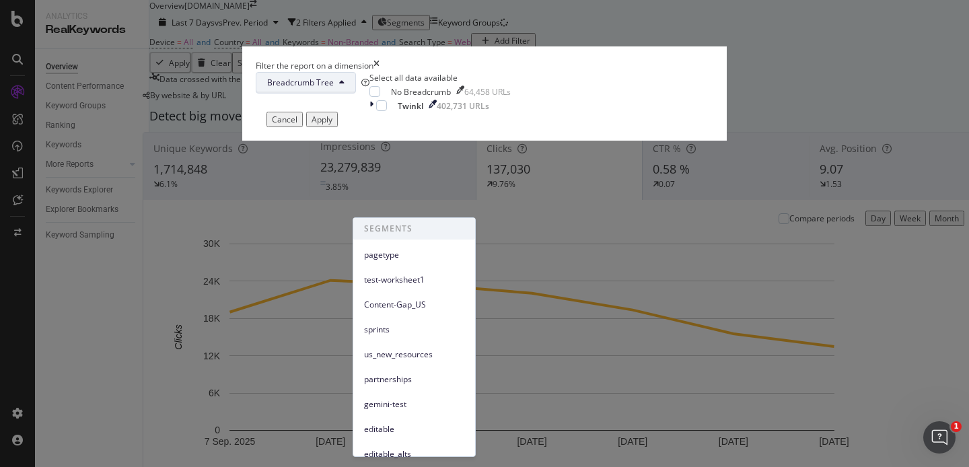
scroll to position [174, 0]
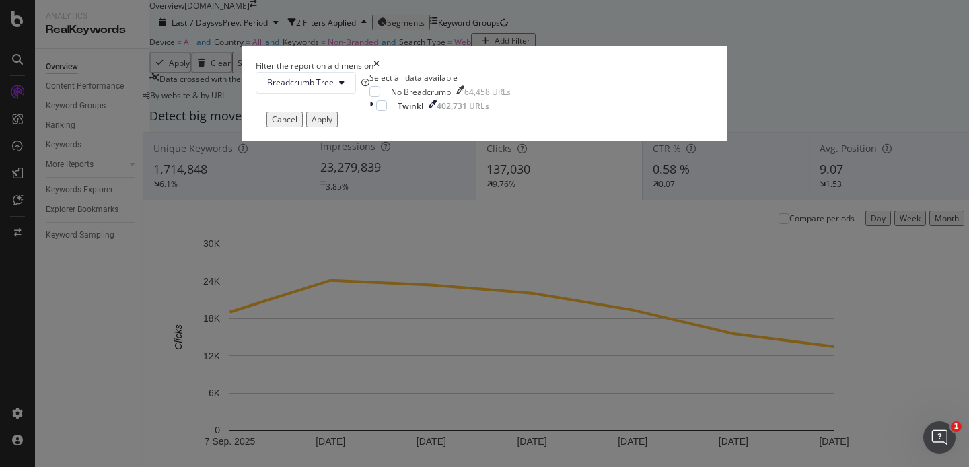
click at [606, 71] on div "Filter the report on a dimension" at bounding box center [484, 65] width 457 height 11
click at [379, 71] on icon "times" at bounding box center [376, 65] width 6 height 11
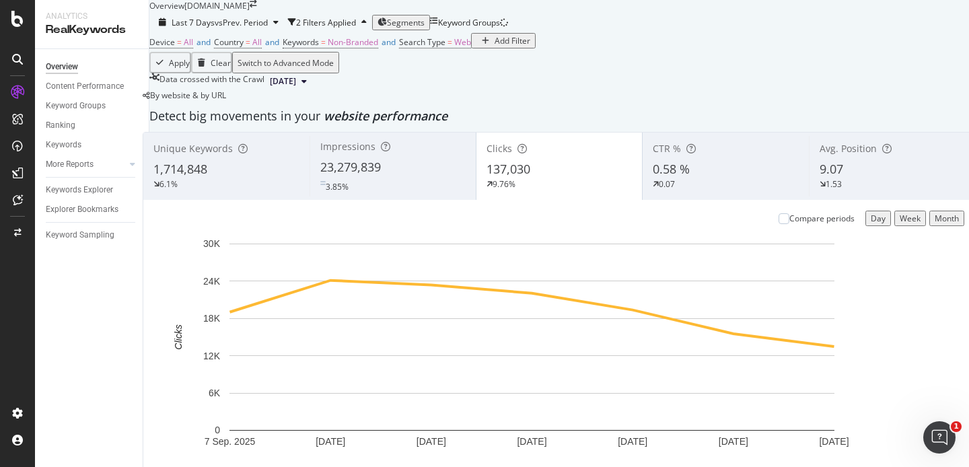
scroll to position [1255, 0]
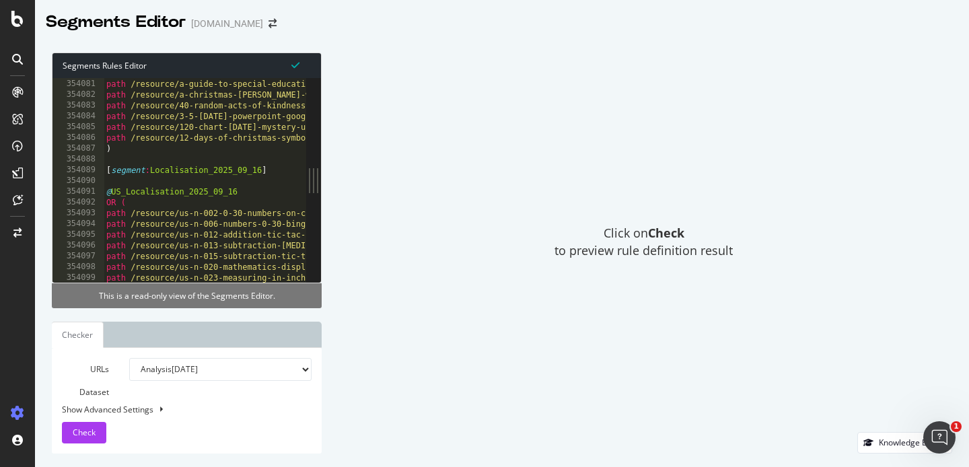
scroll to position [21319, 0]
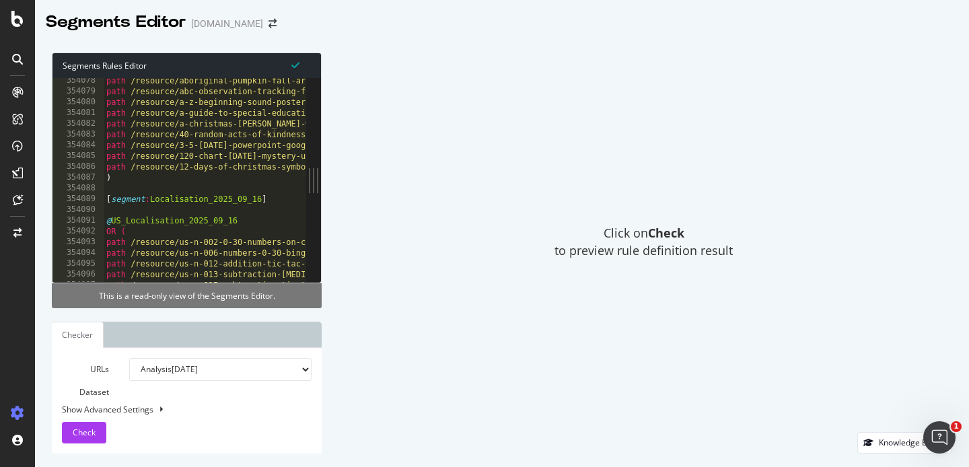
type textarea "@US_Localisation_2025_09_16"
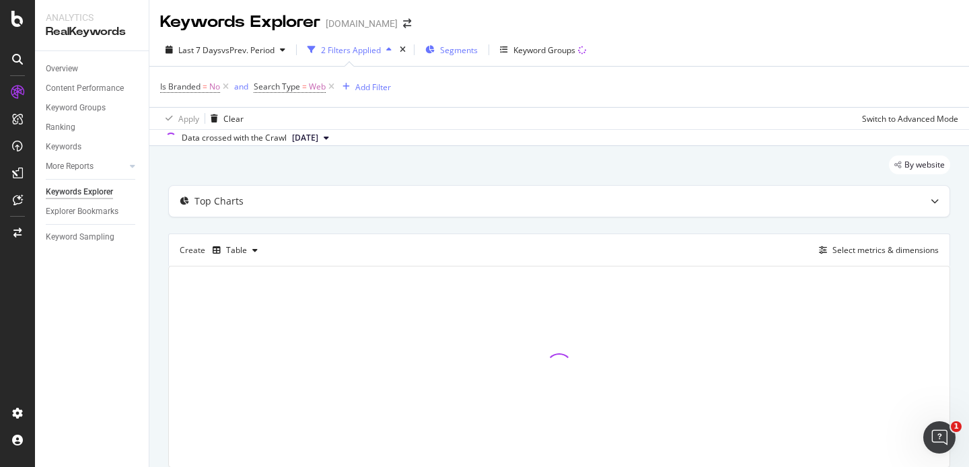
click at [461, 48] on span "Segments" at bounding box center [459, 49] width 38 height 11
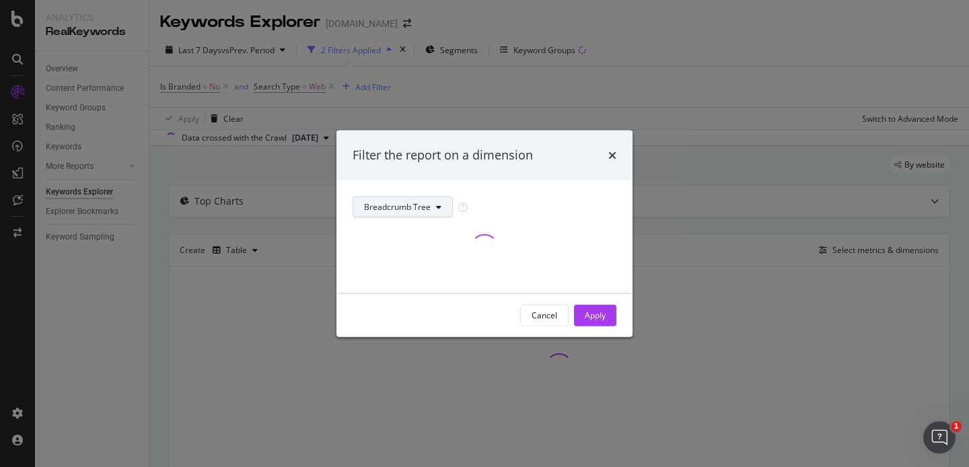
click at [422, 207] on span "Breadcrumb Tree" at bounding box center [397, 206] width 67 height 11
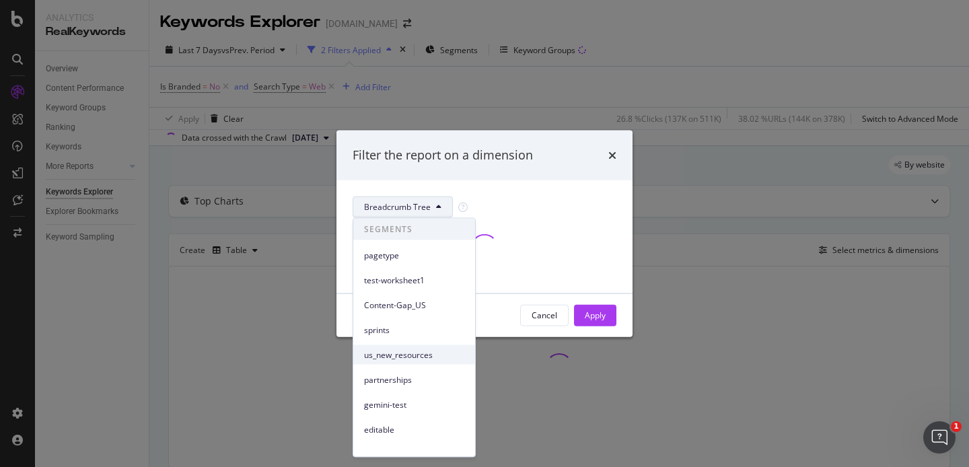
scroll to position [184, 0]
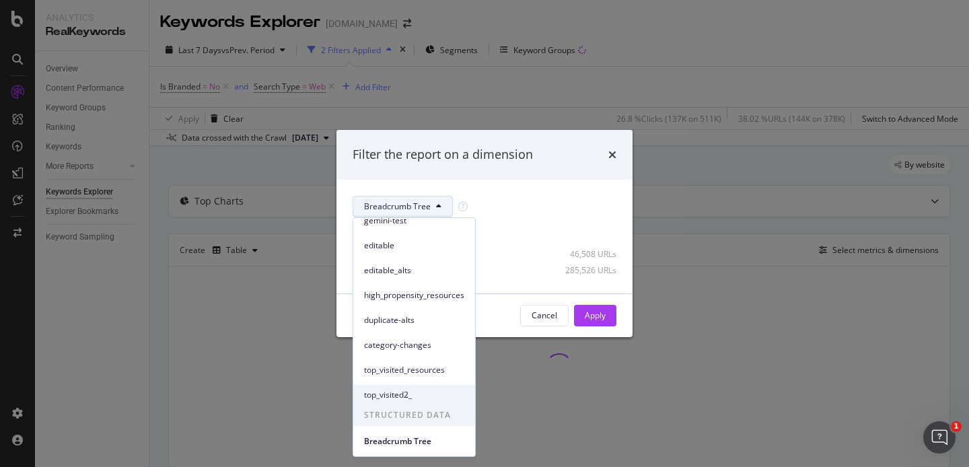
click at [414, 400] on span "top_visited2_" at bounding box center [414, 395] width 100 height 12
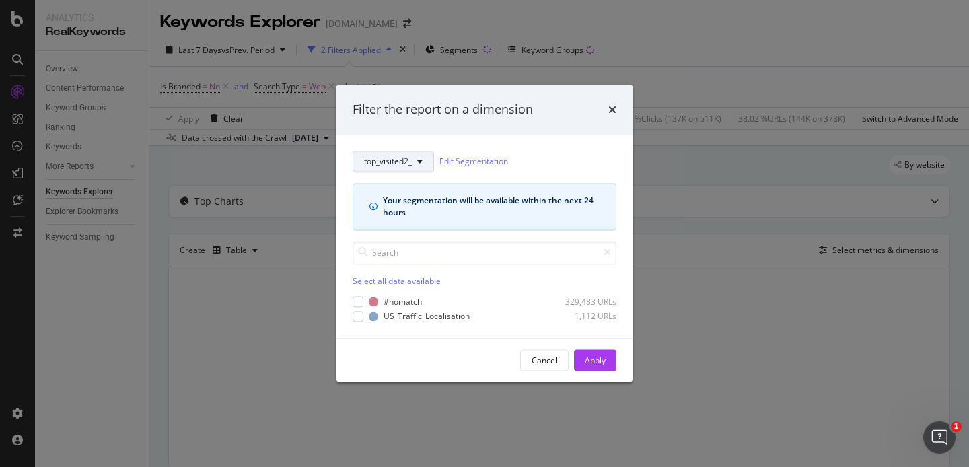
click at [396, 163] on span "top_visited2_" at bounding box center [388, 161] width 48 height 11
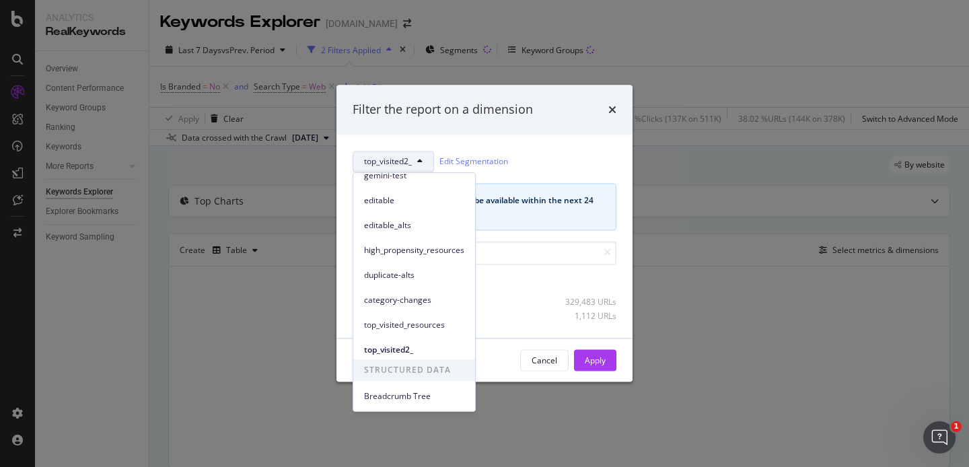
scroll to position [0, 0]
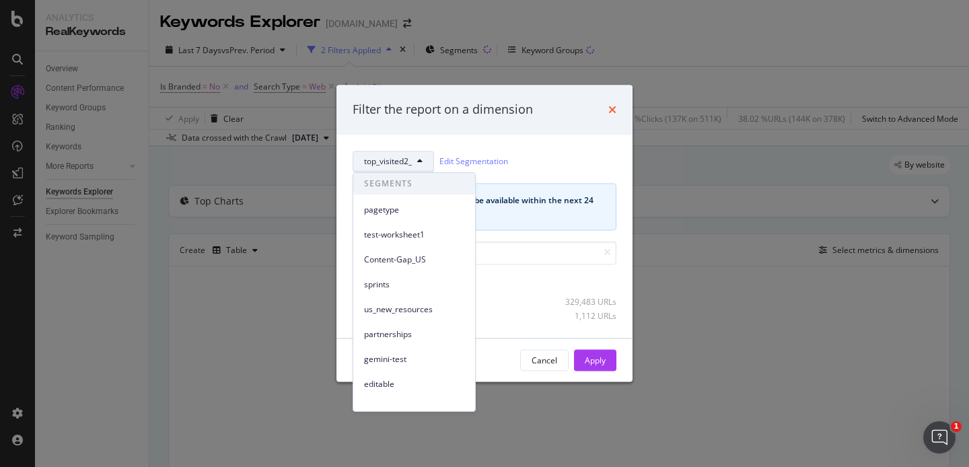
click at [611, 110] on icon "times" at bounding box center [612, 109] width 8 height 11
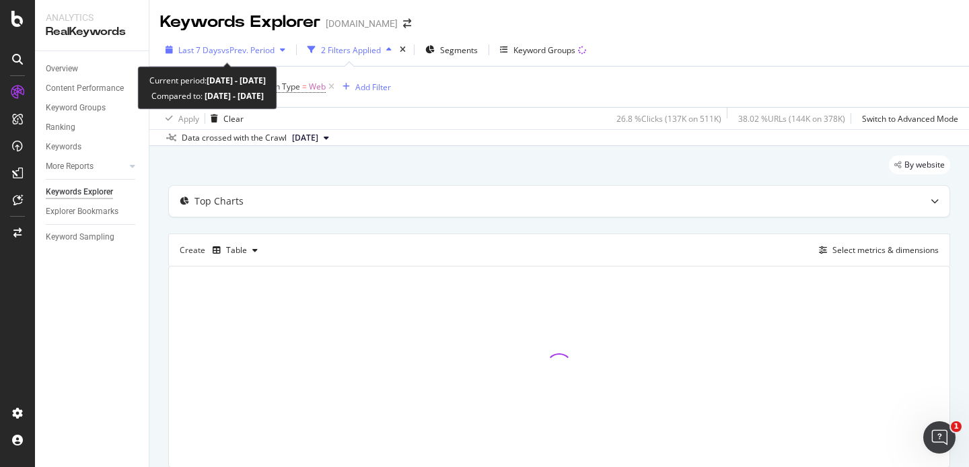
click at [251, 44] on span "vs Prev. Period" at bounding box center [247, 49] width 53 height 11
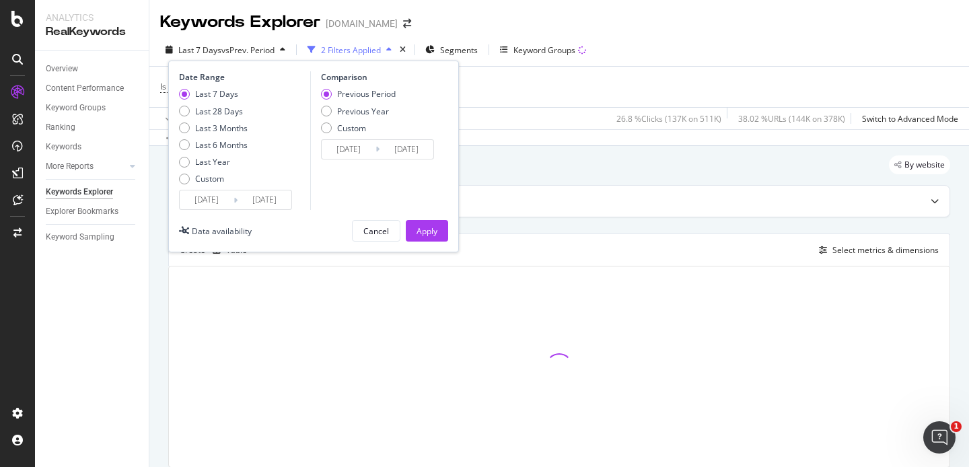
drag, startPoint x: 252, startPoint y: 45, endPoint x: 303, endPoint y: 165, distance: 130.5
click at [252, 45] on span "vs Prev. Period" at bounding box center [247, 49] width 53 height 11
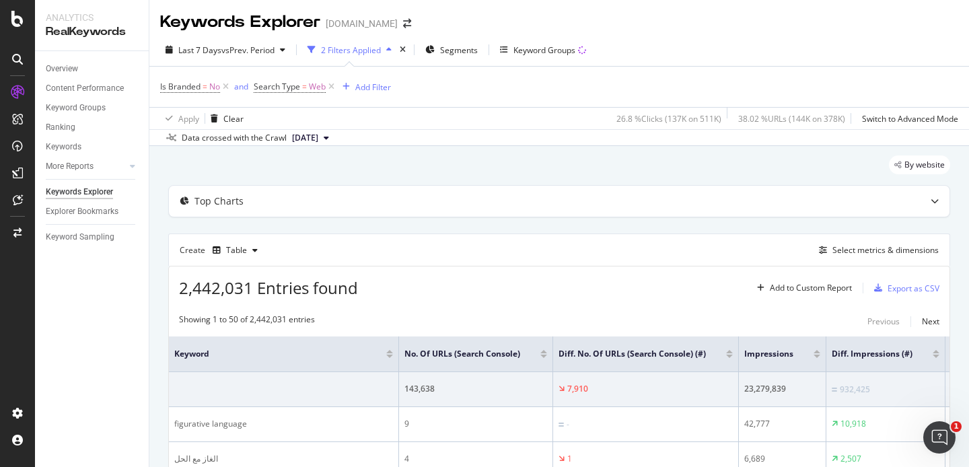
scroll to position [48, 0]
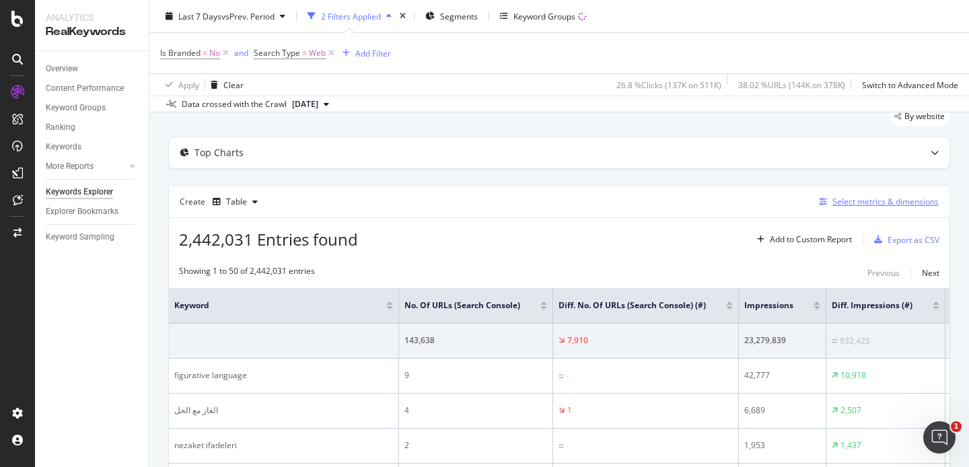
click at [905, 197] on div "Select metrics & dimensions" at bounding box center [885, 201] width 106 height 11
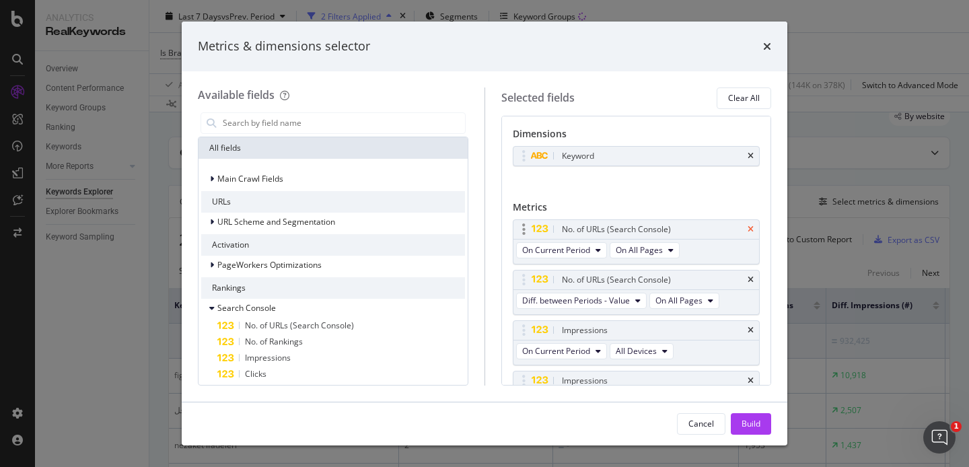
click at [751, 227] on icon "times" at bounding box center [750, 229] width 6 height 8
click at [750, 227] on icon "times" at bounding box center [750, 229] width 6 height 8
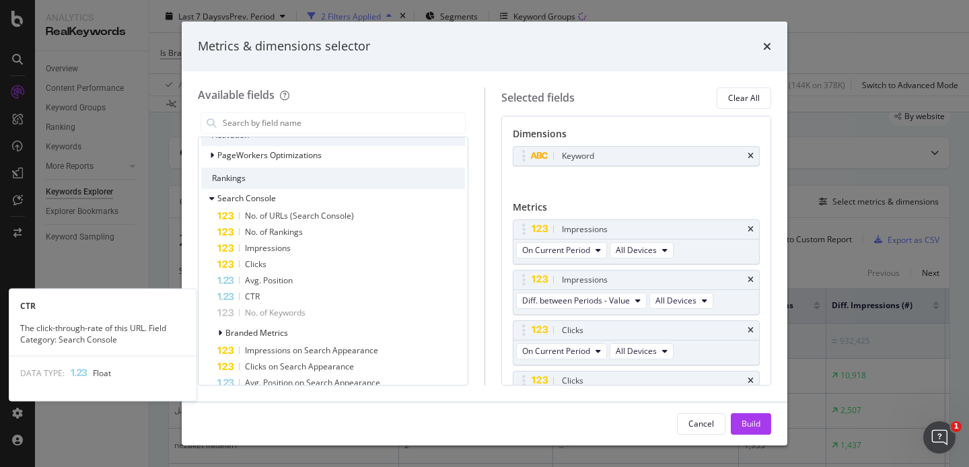
scroll to position [0, 0]
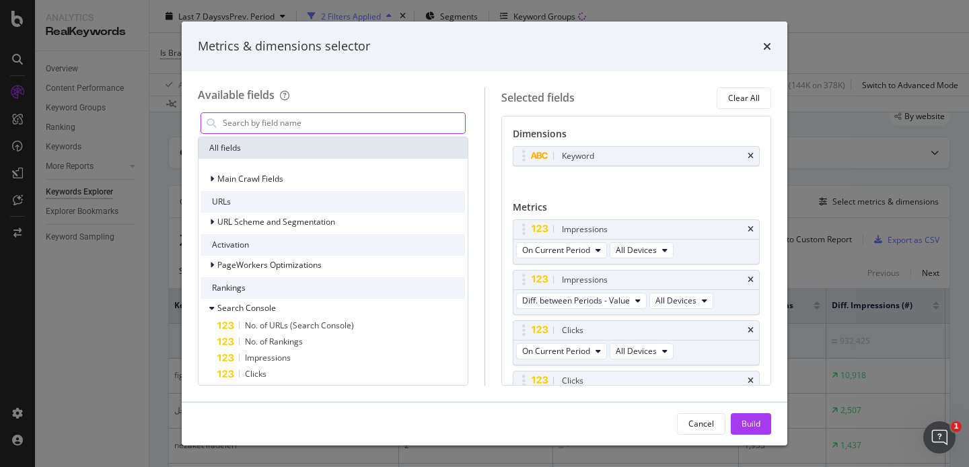
click at [279, 115] on input "modal" at bounding box center [343, 123] width 244 height 20
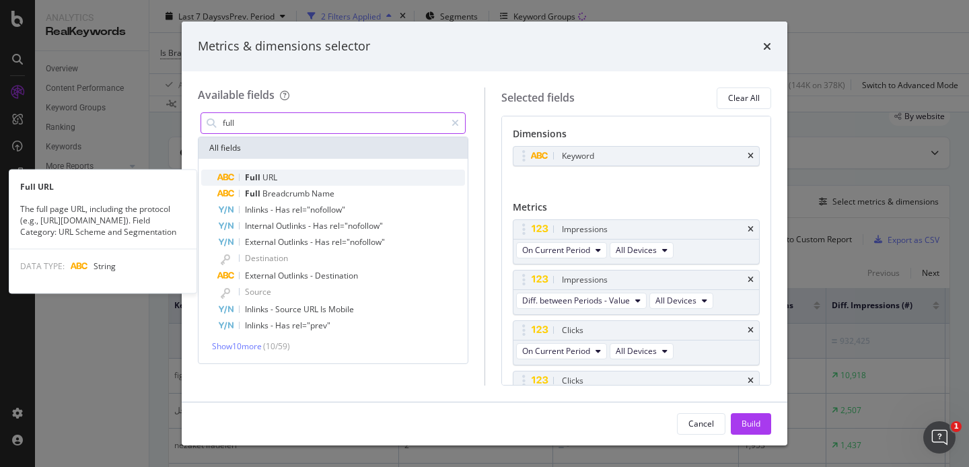
type input "full"
click at [288, 171] on div "Full URL" at bounding box center [341, 178] width 248 height 16
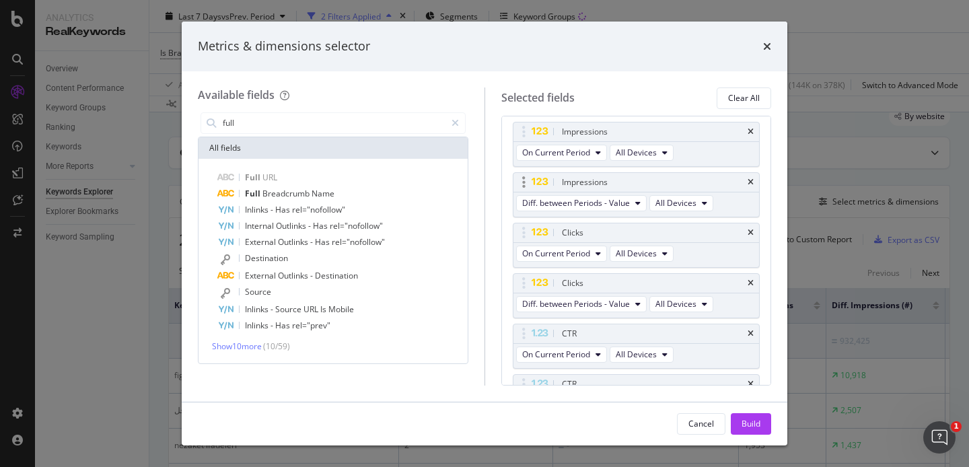
scroll to position [173, 0]
drag, startPoint x: 752, startPoint y: 426, endPoint x: 655, endPoint y: 77, distance: 362.5
click at [752, 426] on div "Build" at bounding box center [750, 423] width 19 height 11
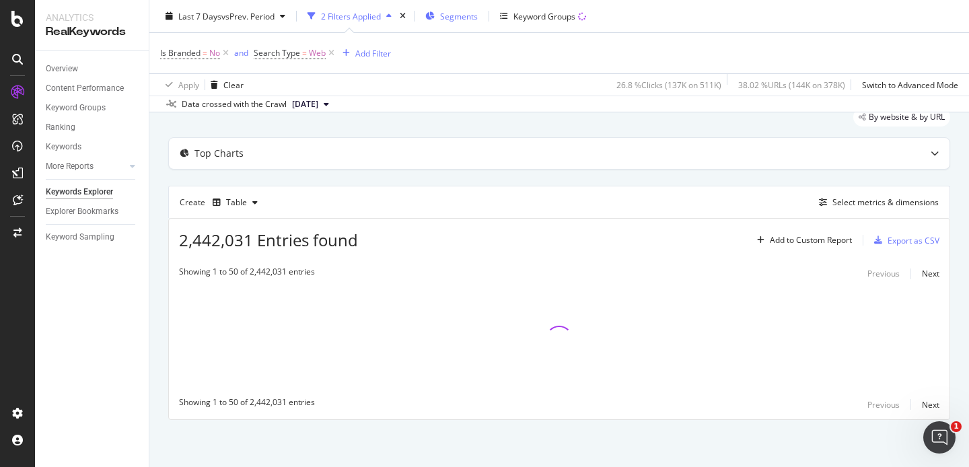
click at [461, 22] on div "Segments" at bounding box center [459, 15] width 38 height 11
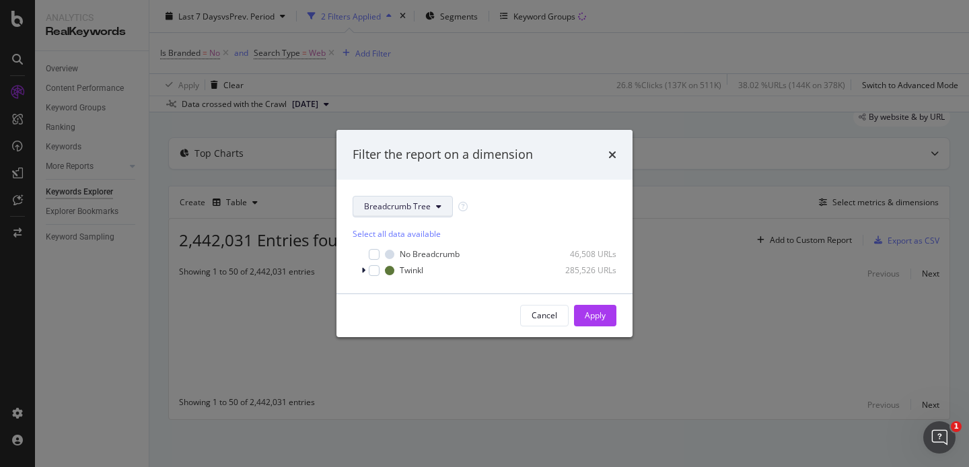
click at [429, 211] on span "Breadcrumb Tree" at bounding box center [397, 205] width 67 height 11
